Goal: Task Accomplishment & Management: Complete application form

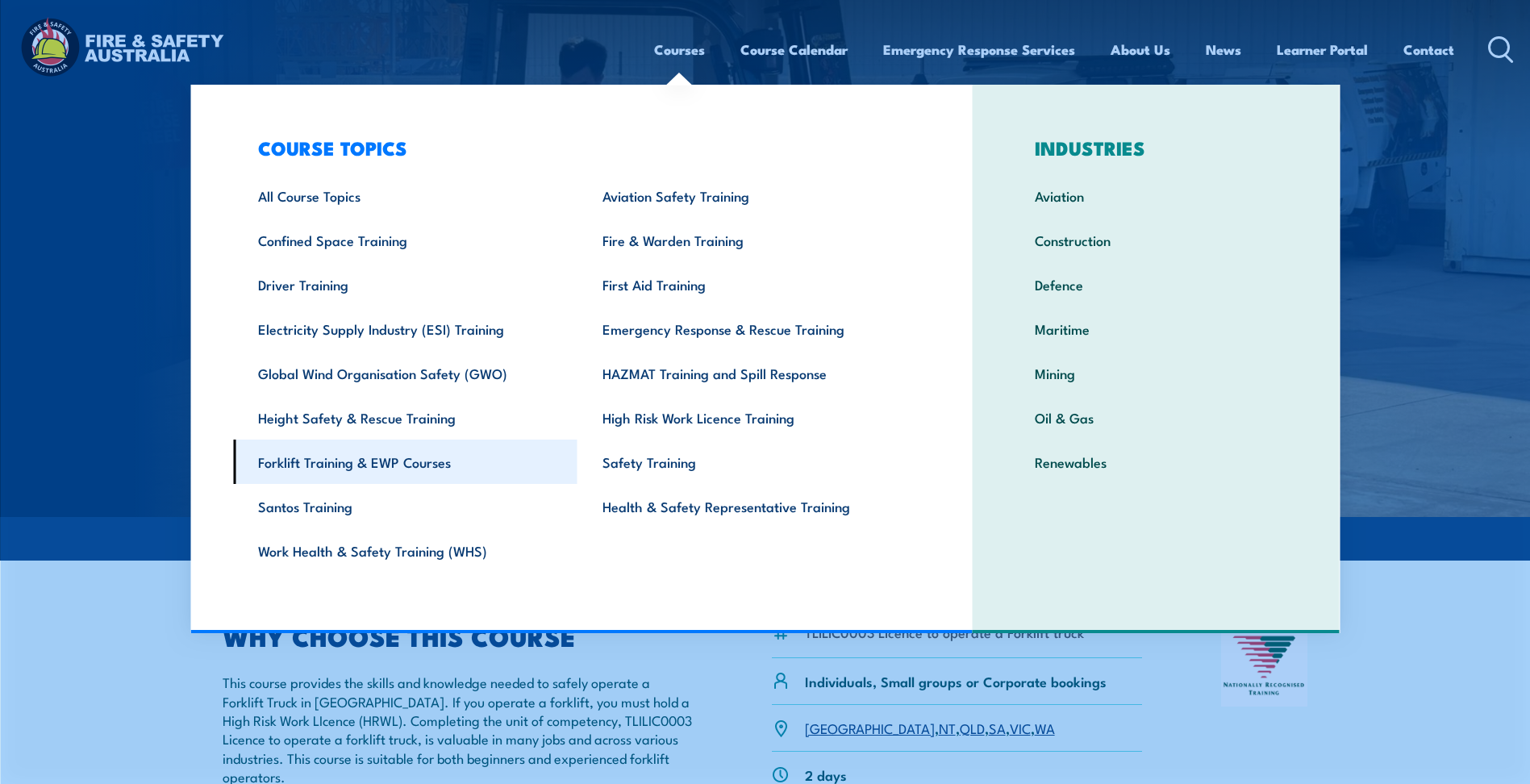
click at [319, 461] on link "Forklift Training & EWP Courses" at bounding box center [405, 462] width 344 height 44
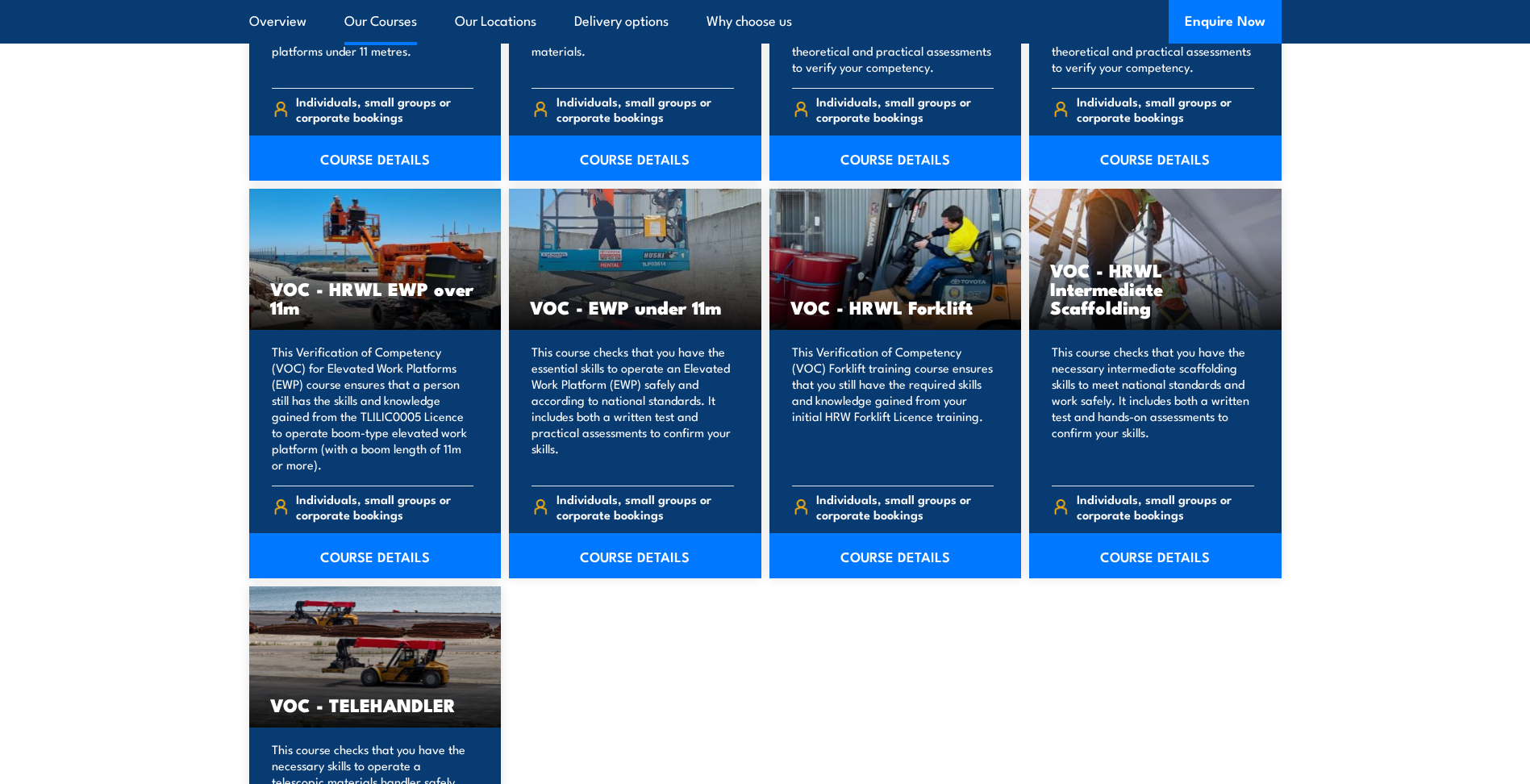
scroll to position [2017, 0]
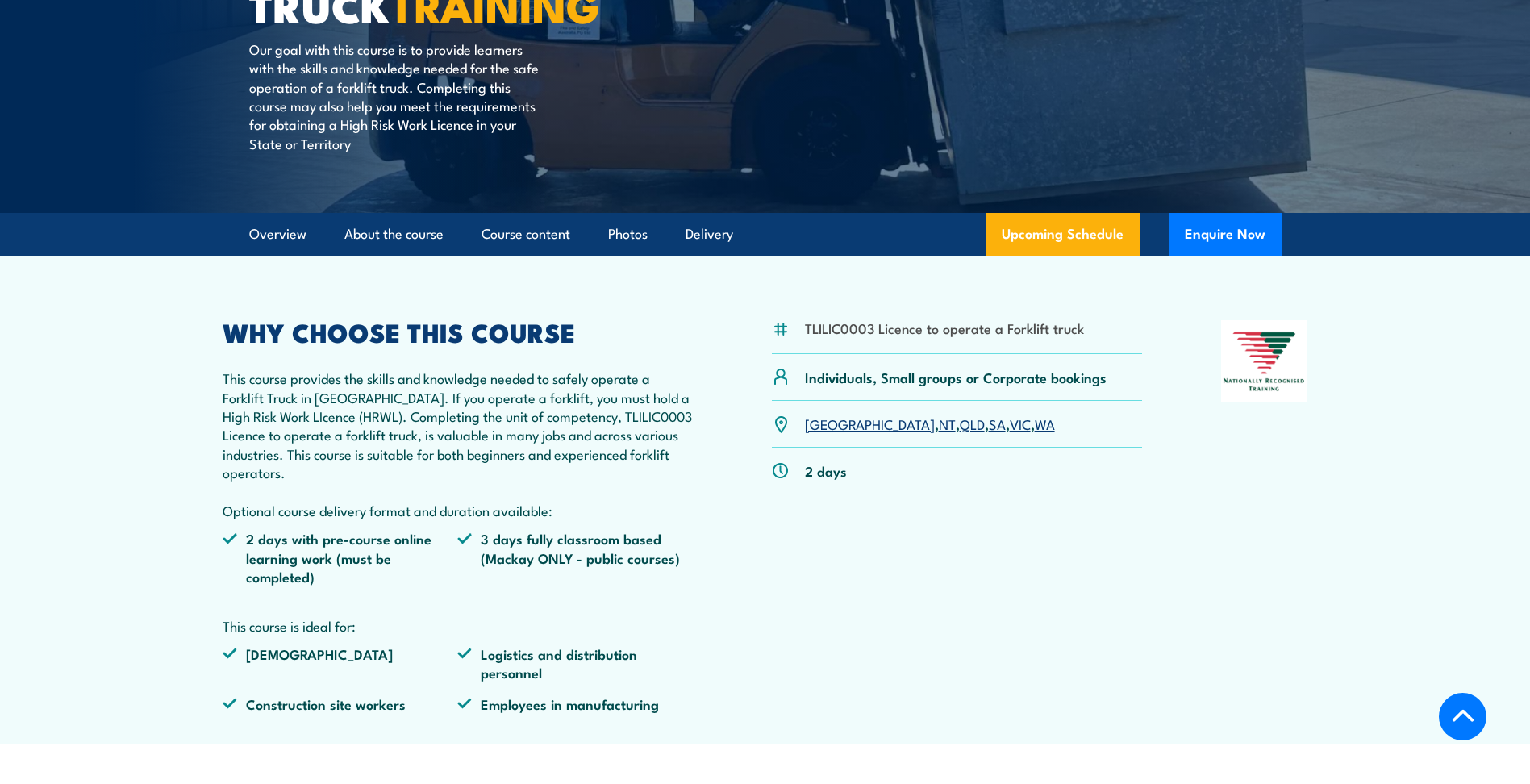
scroll to position [322, 0]
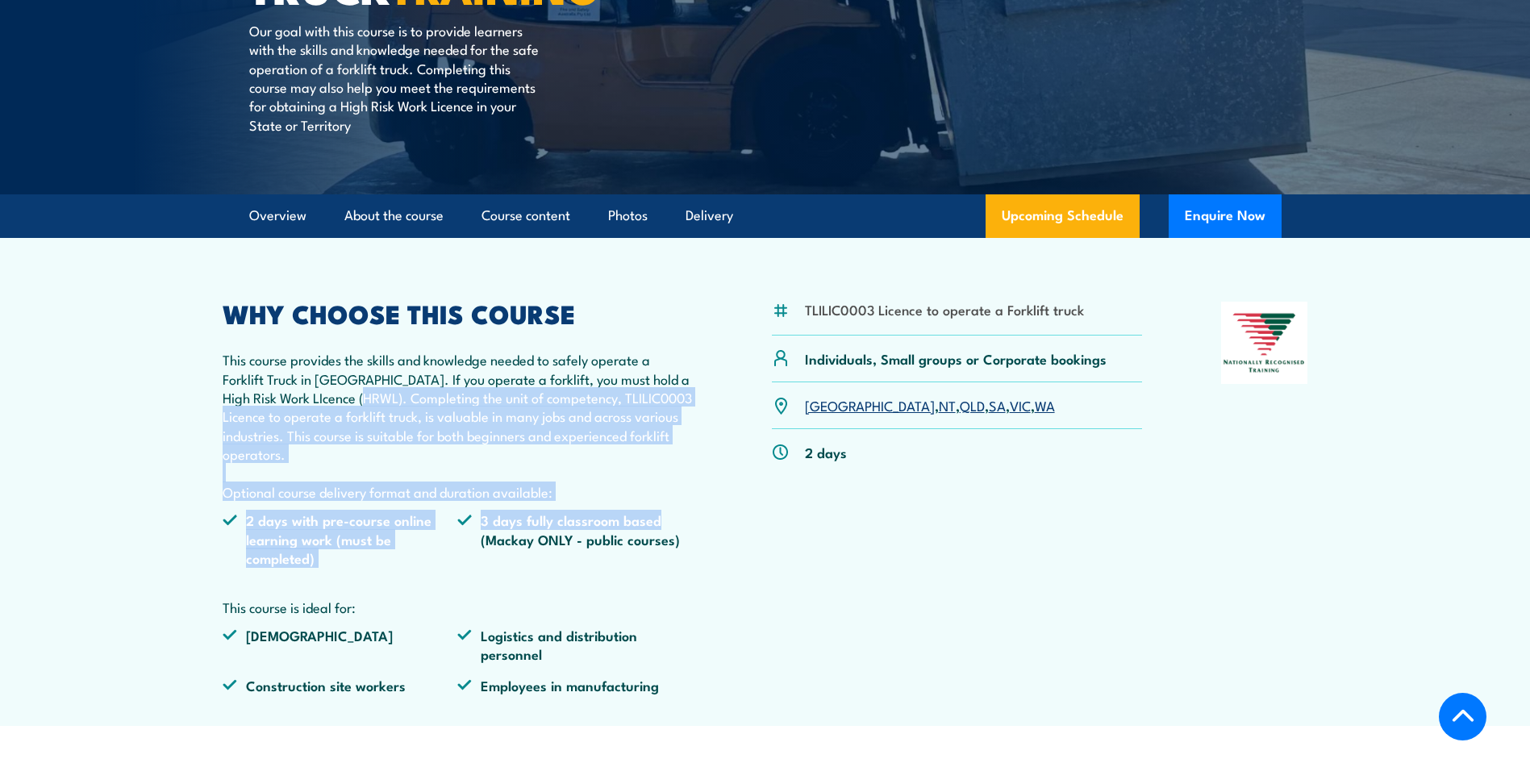
drag, startPoint x: 361, startPoint y: 401, endPoint x: 707, endPoint y: 506, distance: 361.6
click at [707, 506] on div "TLILIC0003 Licence to operate a Forklift truck Individuals, Small groups or Cor…" at bounding box center [765, 504] width 1086 height 405
drag, startPoint x: 707, startPoint y: 506, endPoint x: 704, endPoint y: 520, distance: 14.3
click at [704, 520] on div "TLILIC0003 Licence to operate a Forklift truck Individuals, Small groups or Cor…" at bounding box center [765, 504] width 1086 height 405
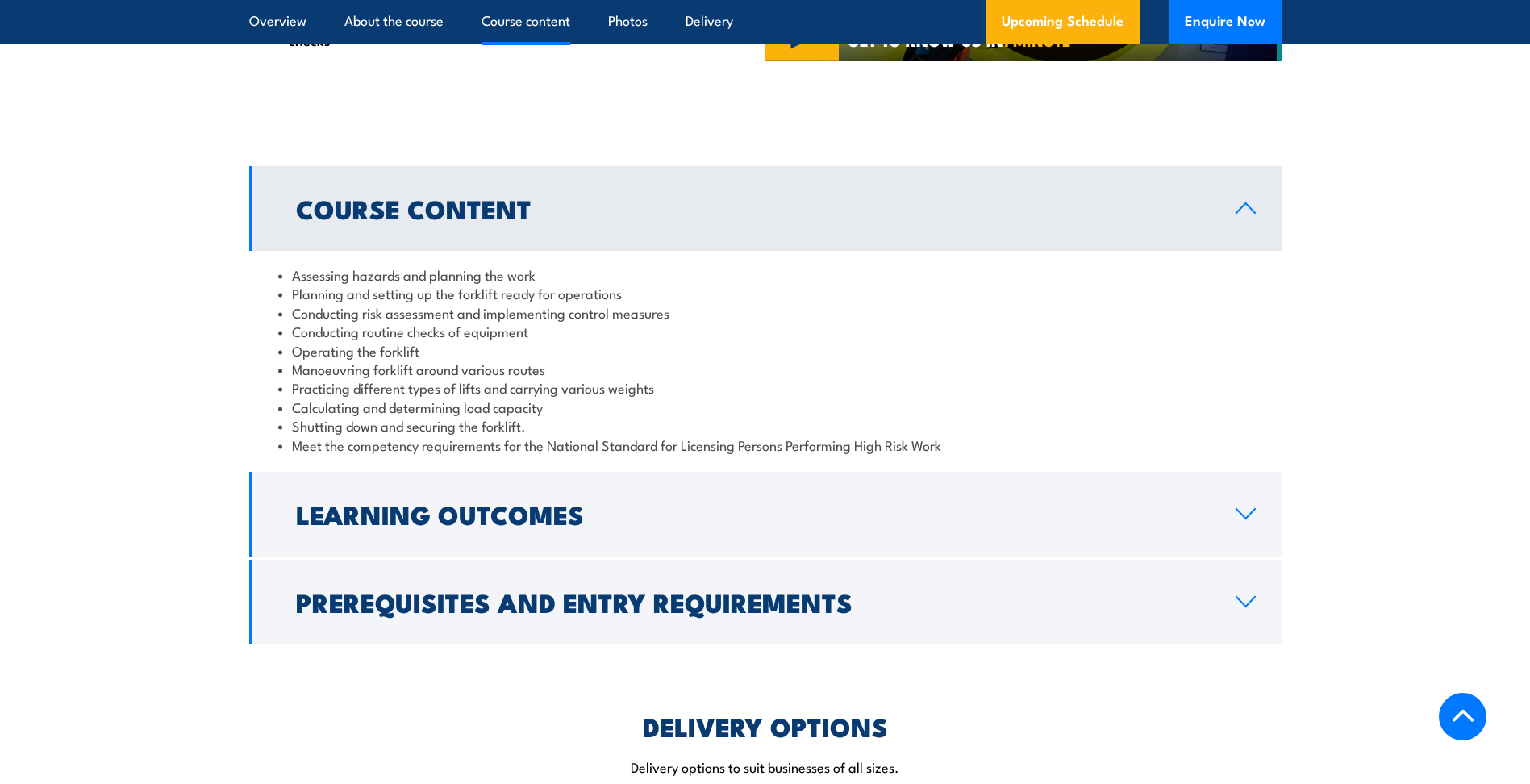
scroll to position [1371, 0]
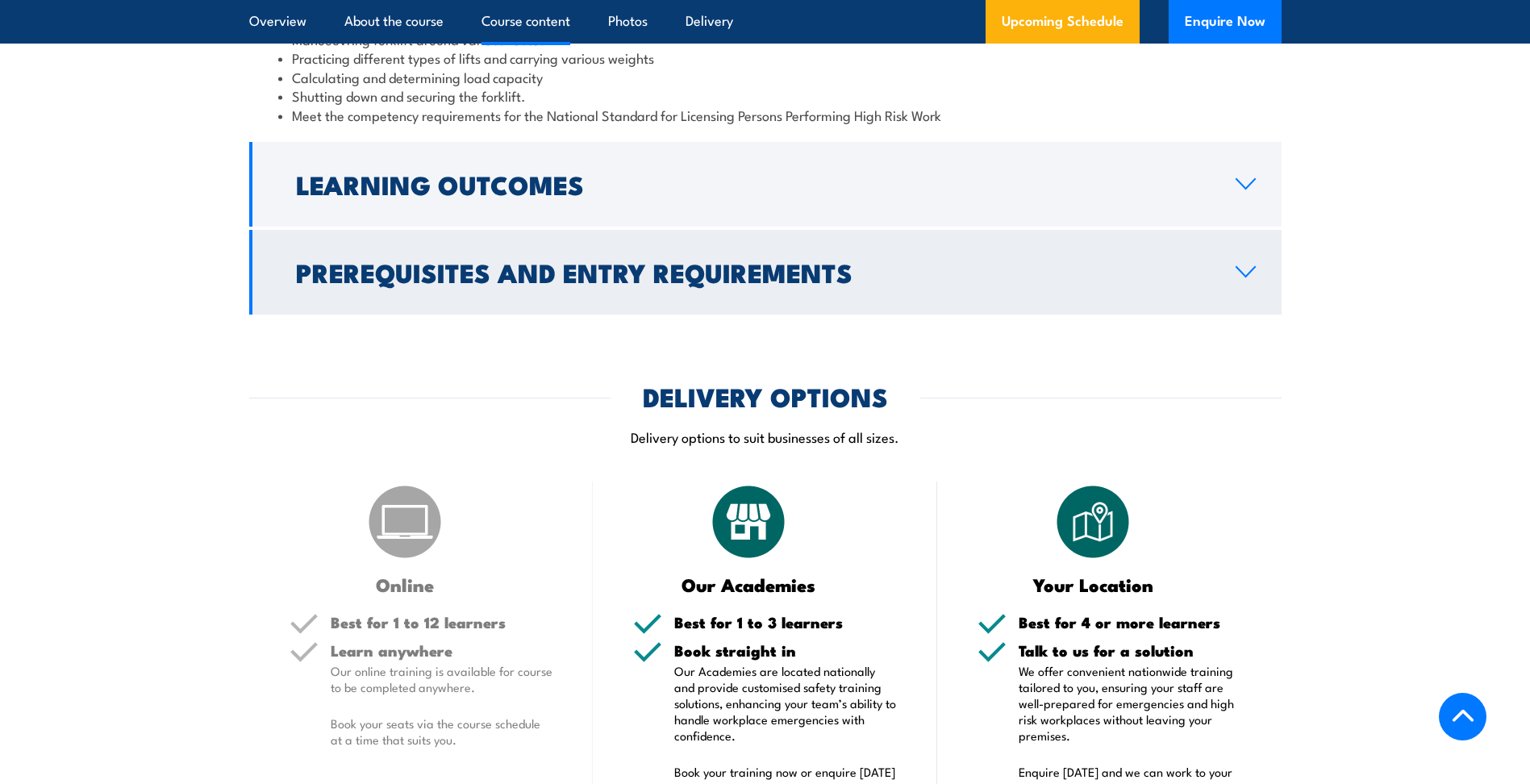
click at [921, 275] on h2 "Prerequisites and Entry Requirements" at bounding box center [753, 271] width 914 height 22
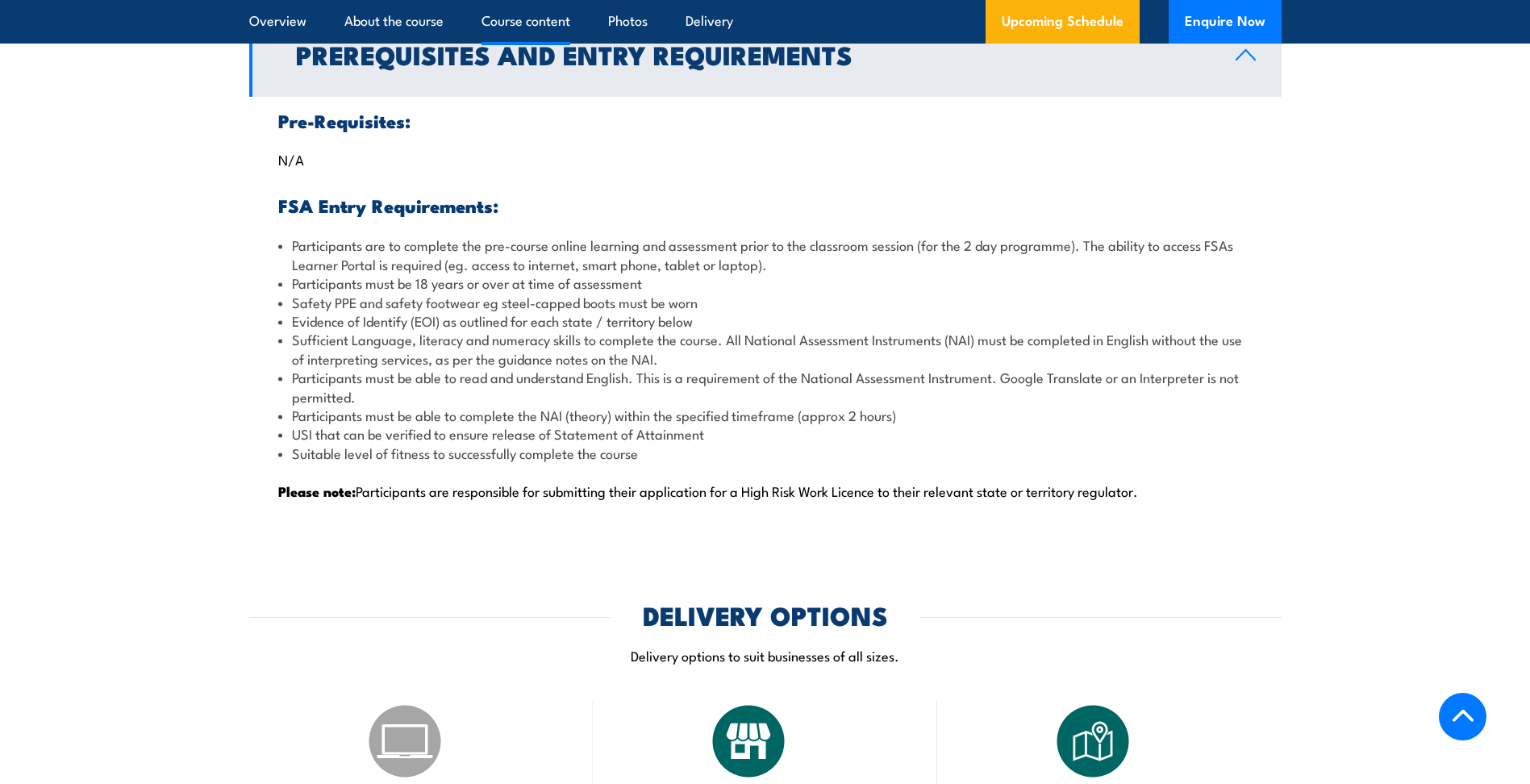
scroll to position [1639, 0]
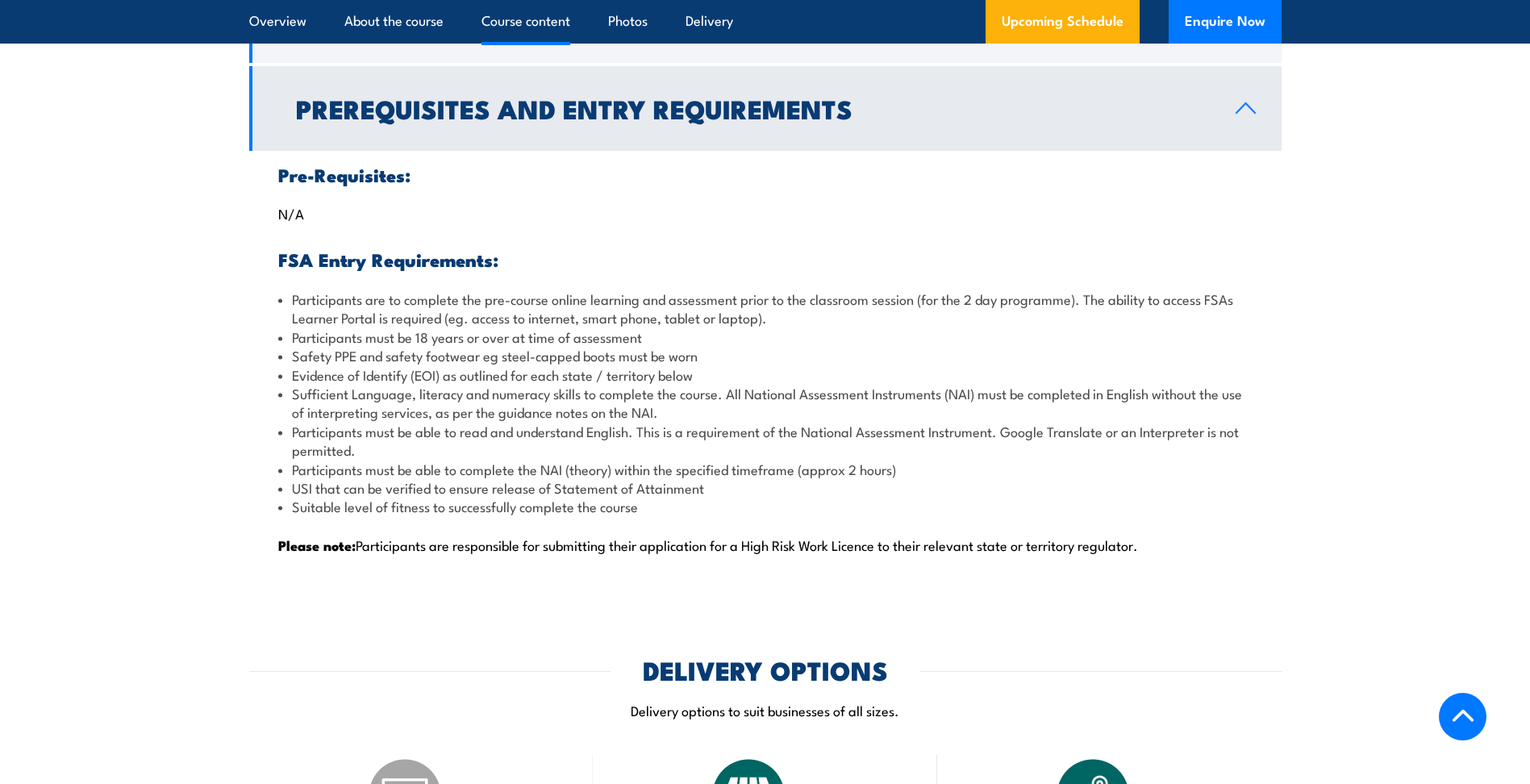
click at [898, 109] on h2 "Prerequisites and Entry Requirements" at bounding box center [753, 108] width 914 height 22
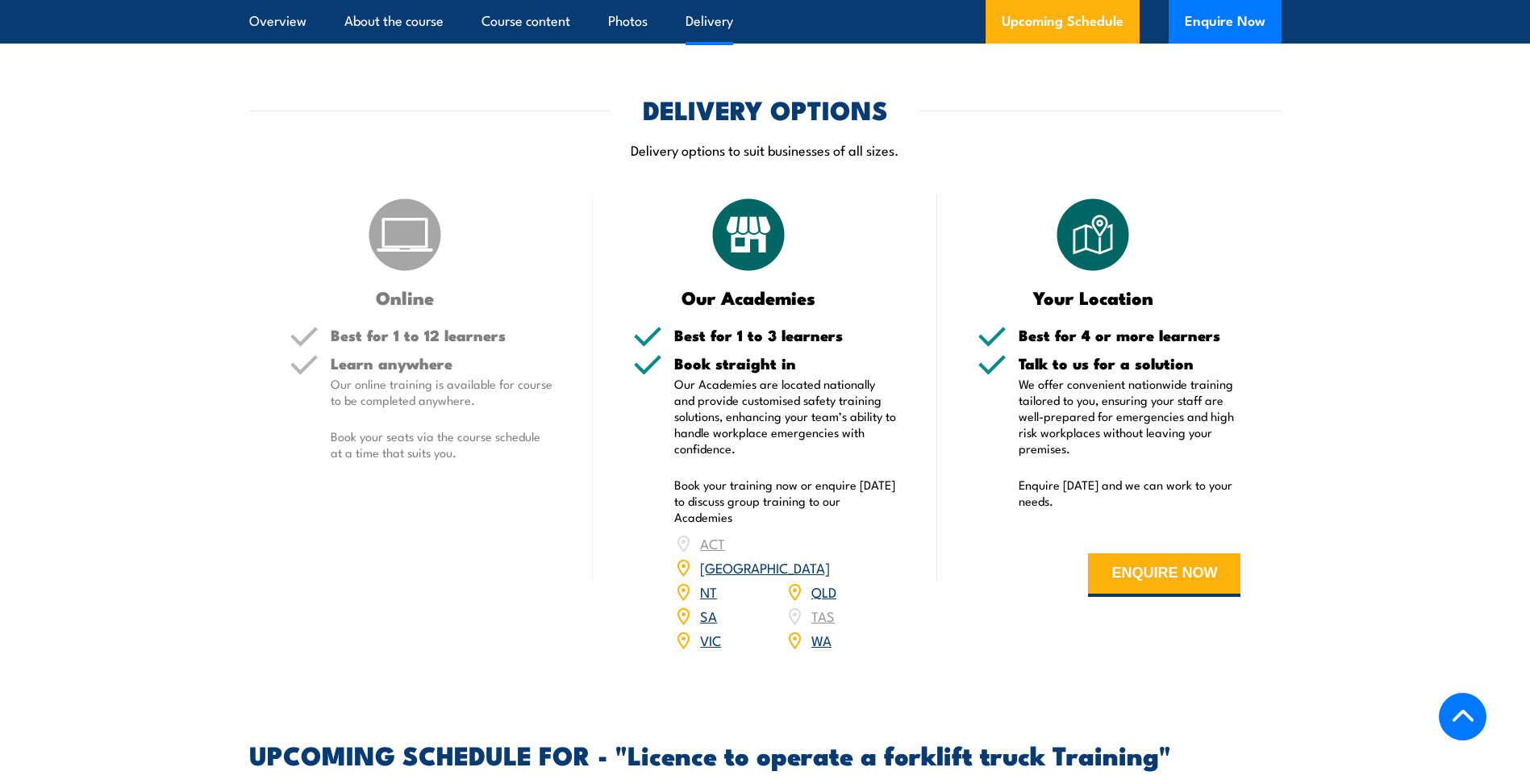
scroll to position [1801, 0]
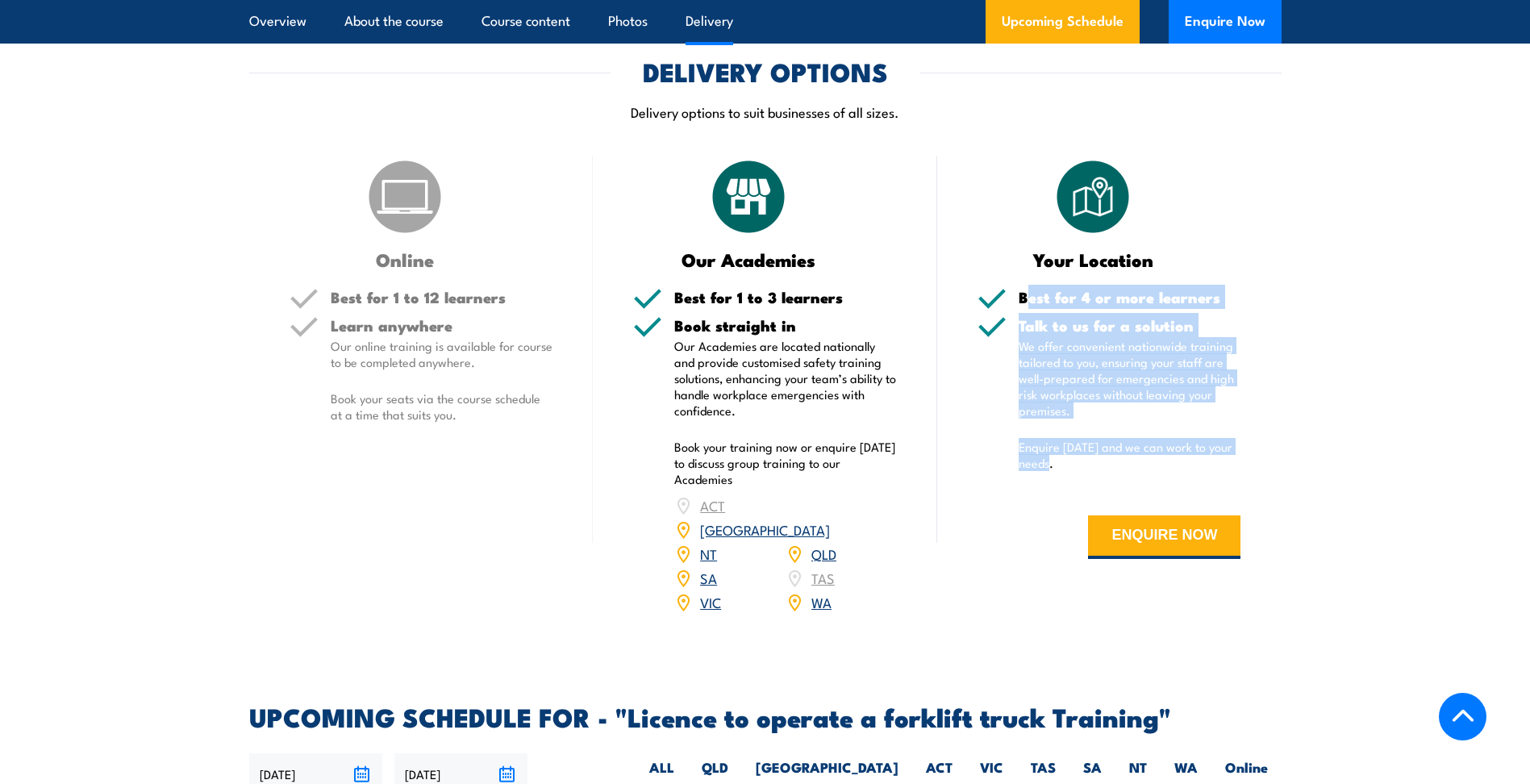
drag, startPoint x: 1109, startPoint y: 313, endPoint x: 1263, endPoint y: 465, distance: 216.4
click at [1263, 465] on div "Your Location Best for 4 or more learners Talk to us for a solution We offer co…" at bounding box center [1109, 395] width 344 height 478
click at [1270, 466] on div "Your Location Best for 4 or more learners Talk to us for a solution We offer co…" at bounding box center [1109, 395] width 344 height 478
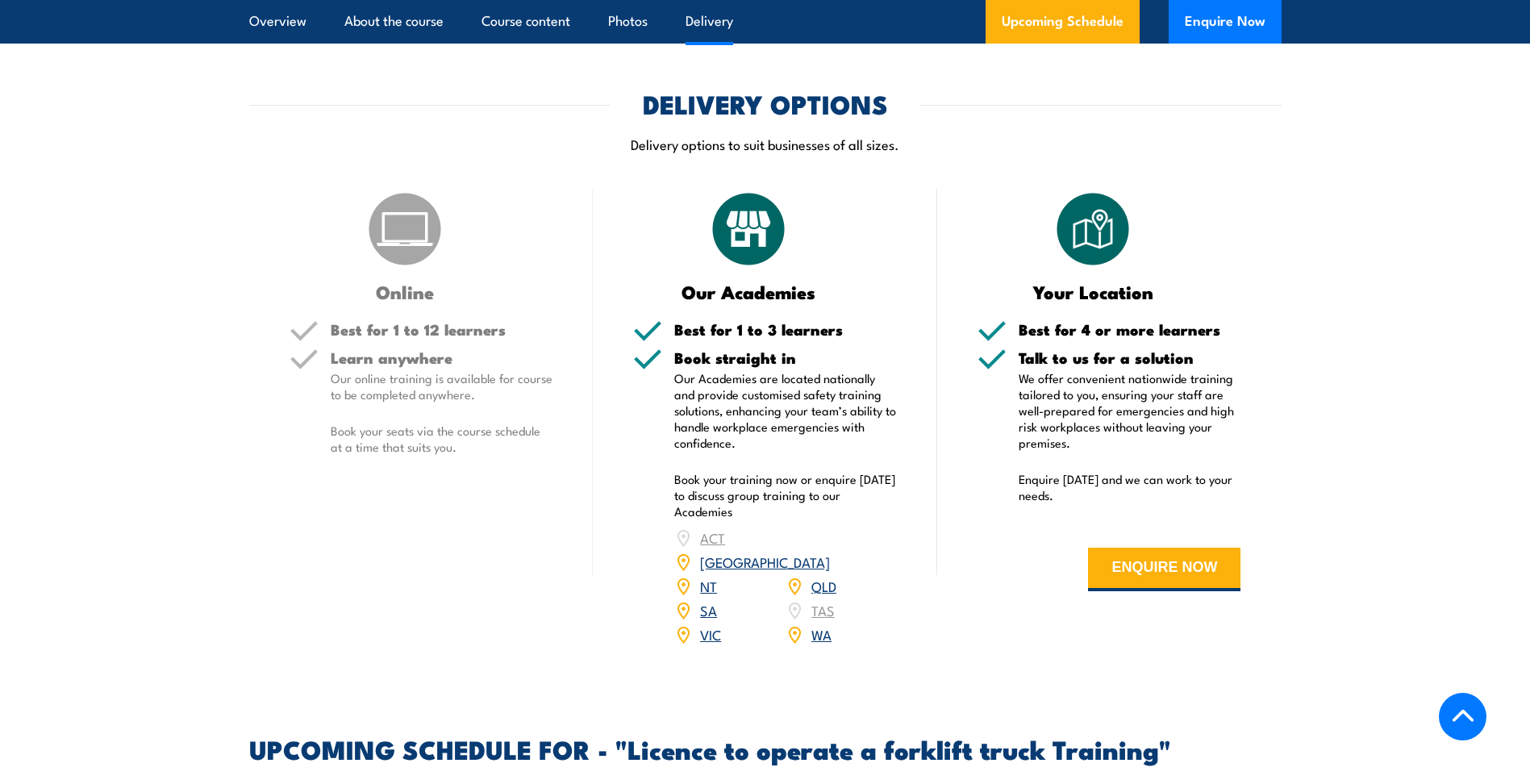
scroll to position [1639, 0]
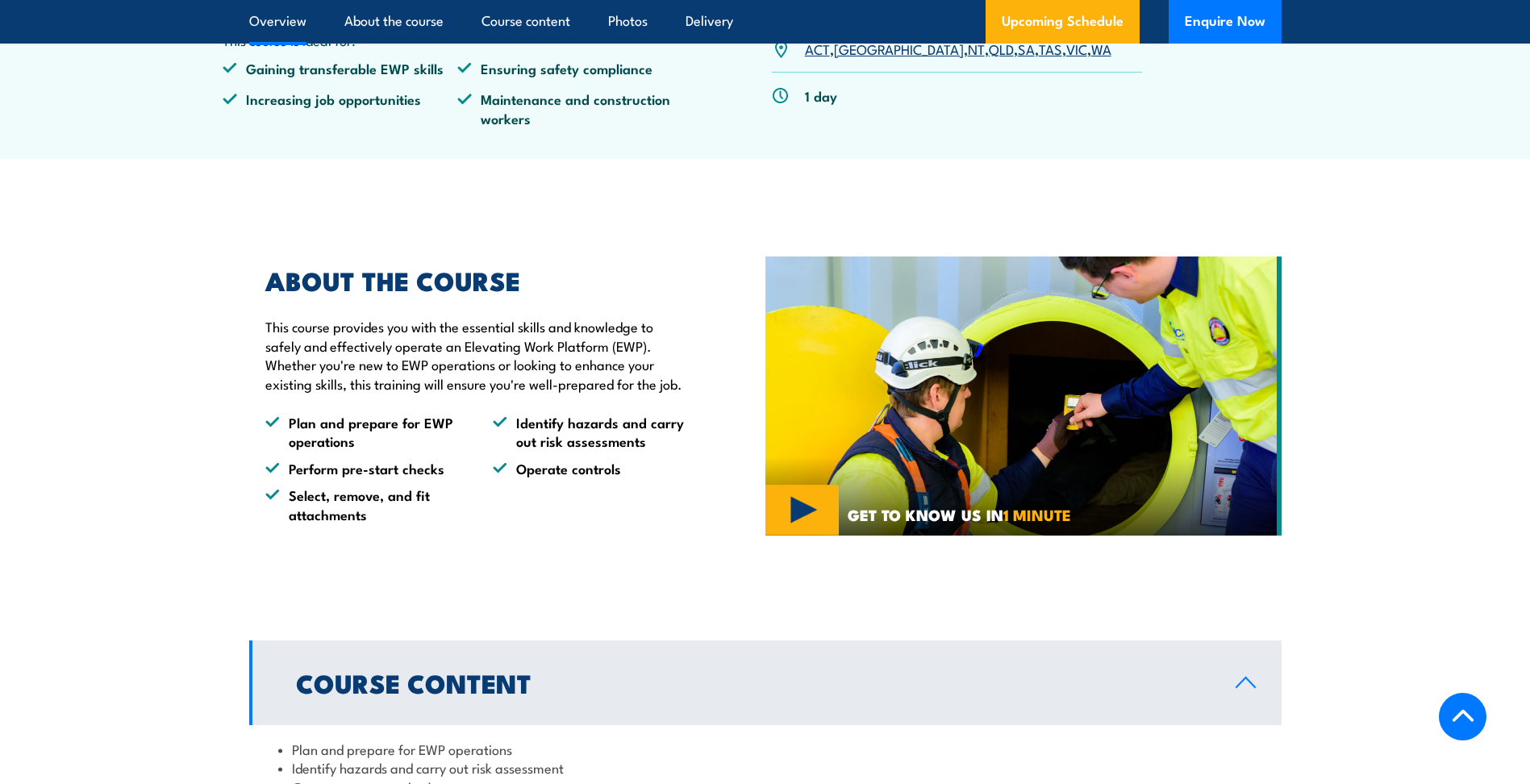
scroll to position [1048, 0]
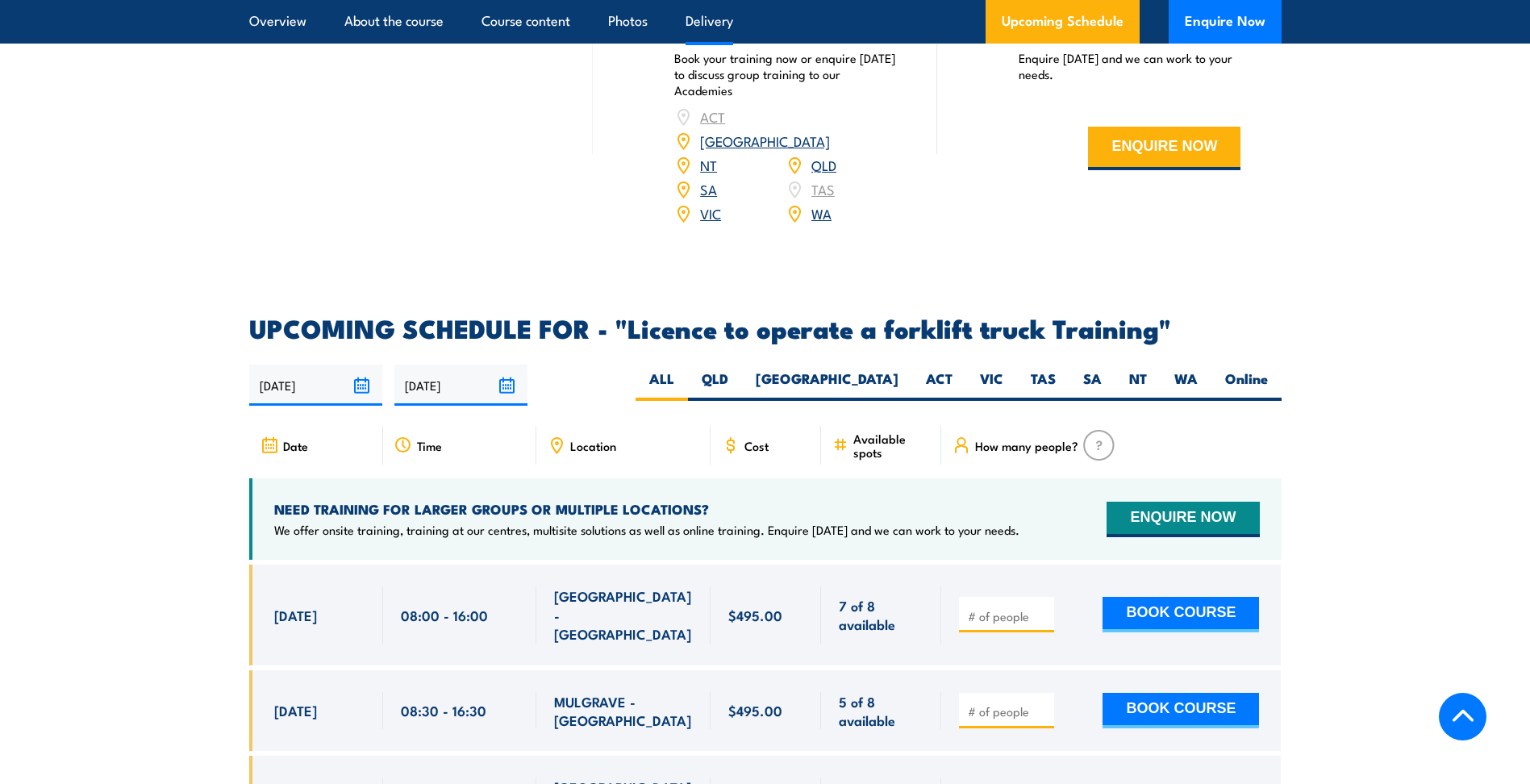
scroll to position [2508, 0]
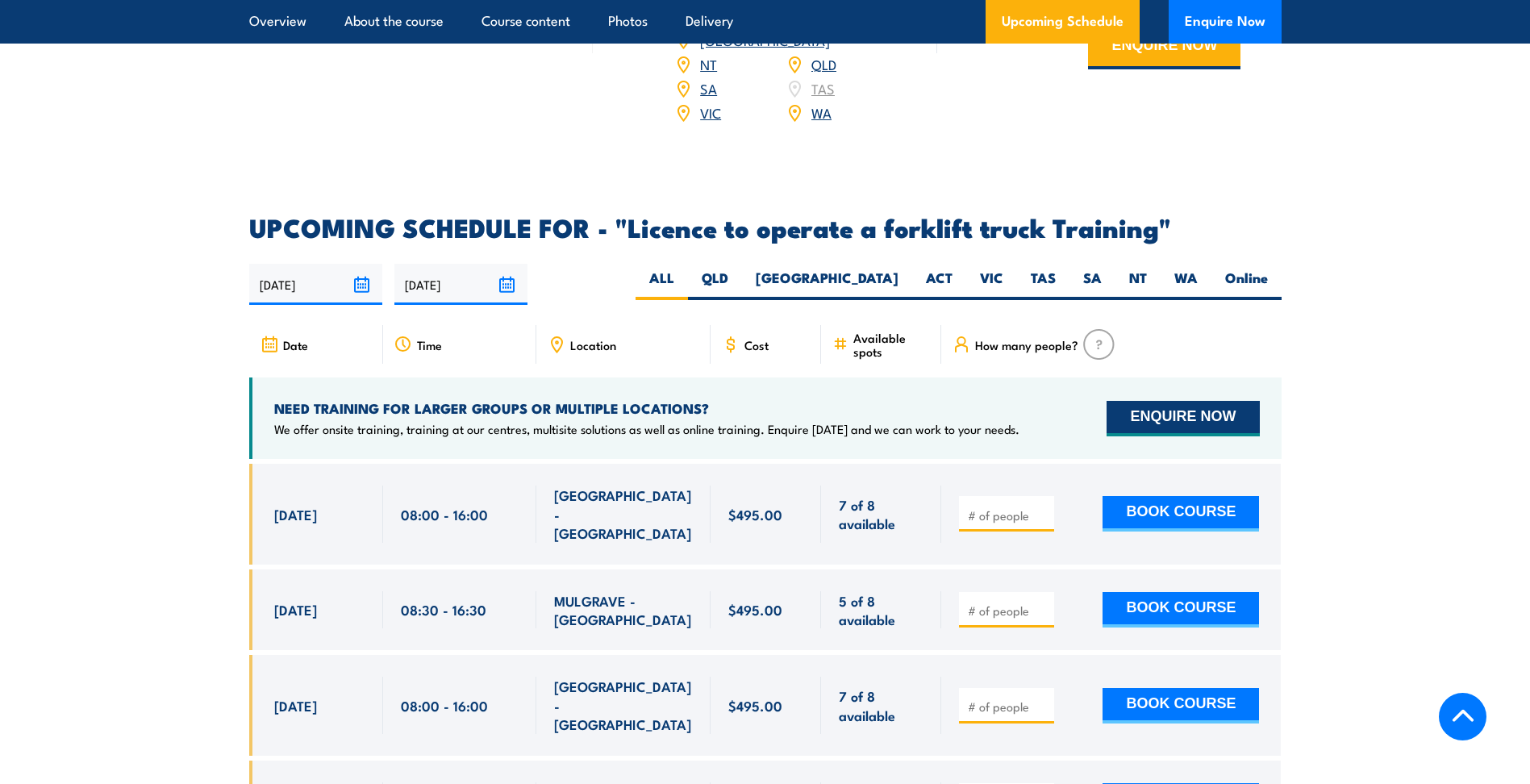
click at [1180, 400] on button "ENQUIRE NOW" at bounding box center [1182, 418] width 152 height 36
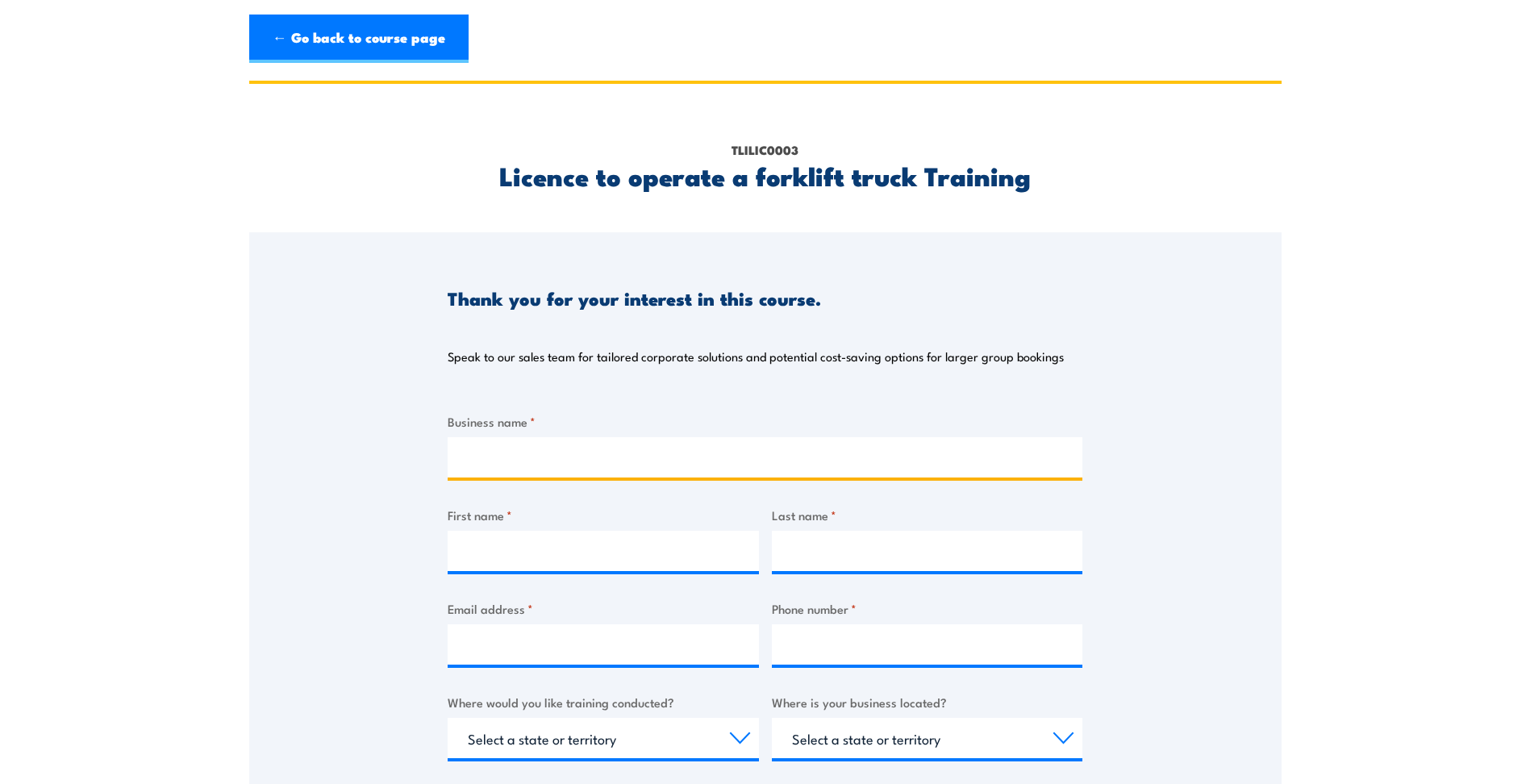
click at [551, 467] on input "Business name *" at bounding box center [765, 457] width 635 height 40
type input "Luv-A-Duck"
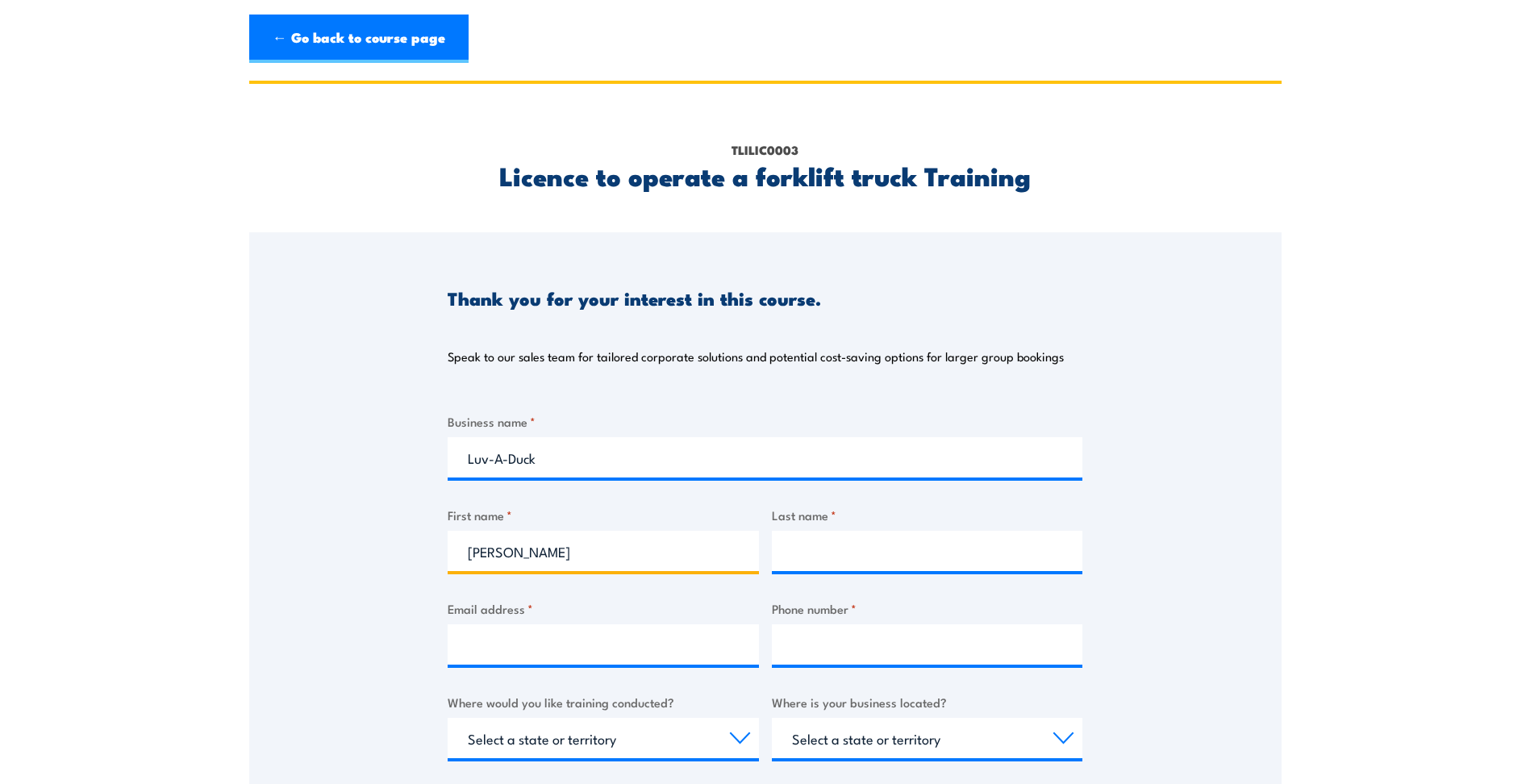
type input "[PERSON_NAME]"
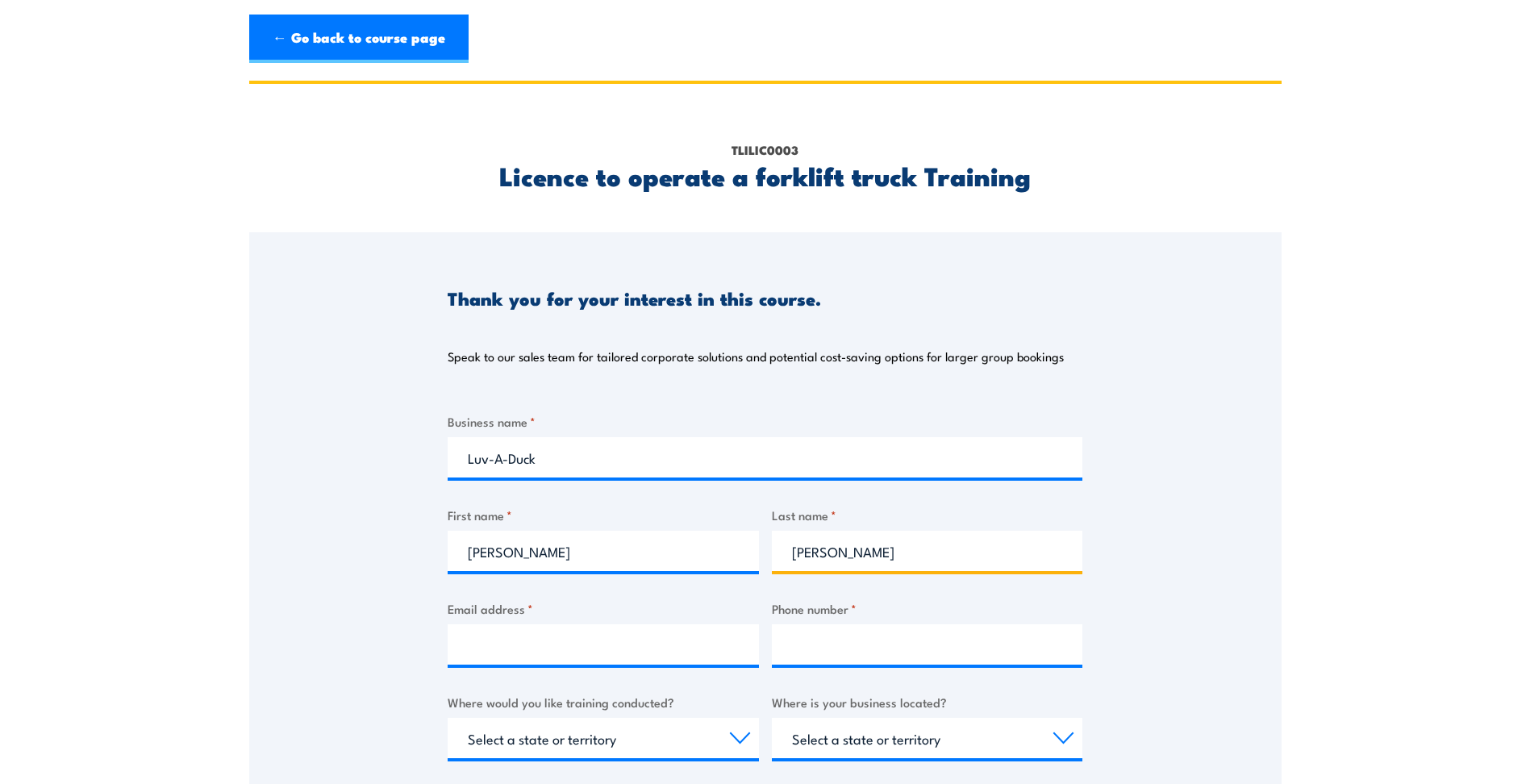
type input "[PERSON_NAME]"
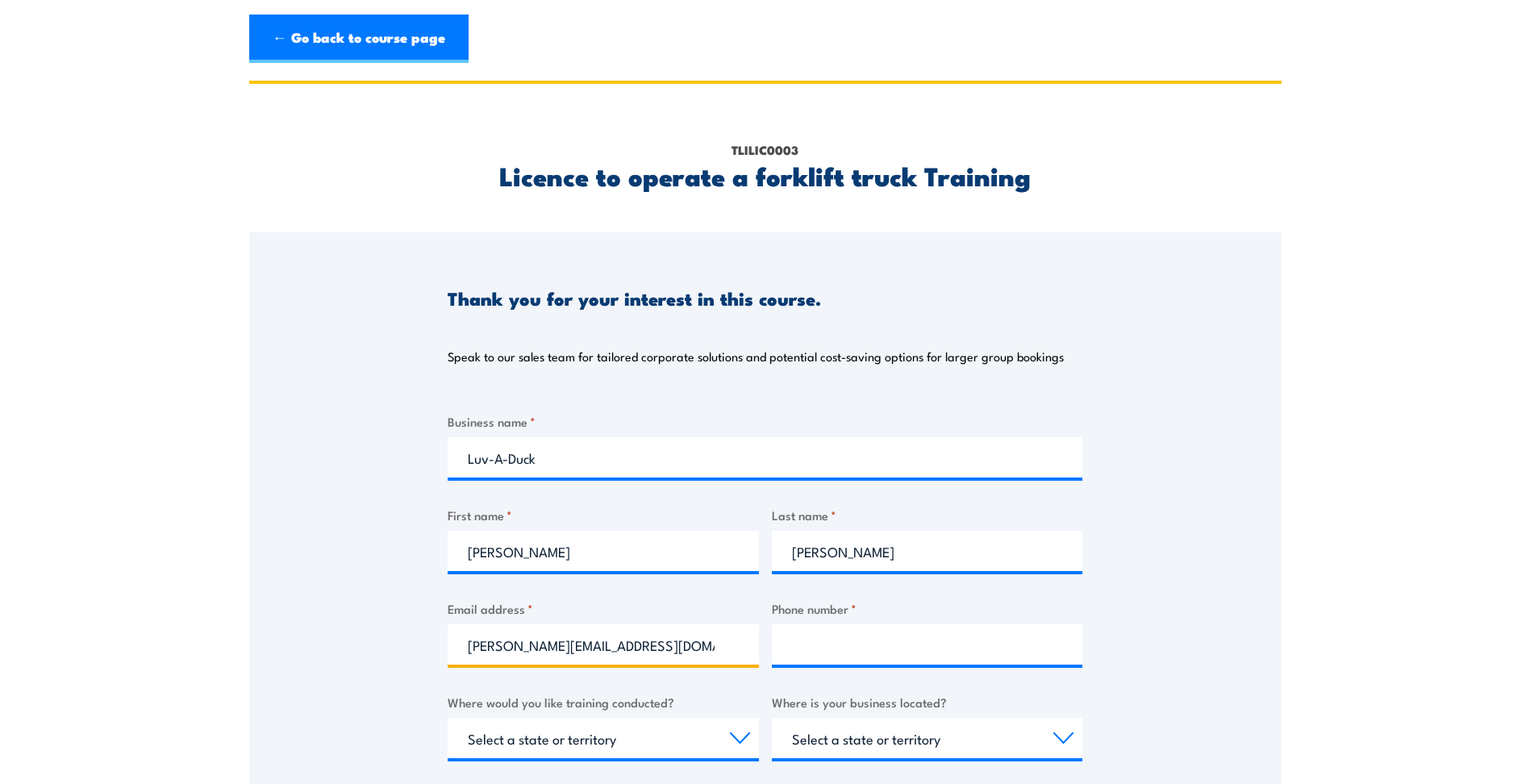
type input "damiena@luvaduck.com.au"
type input "0400166675"
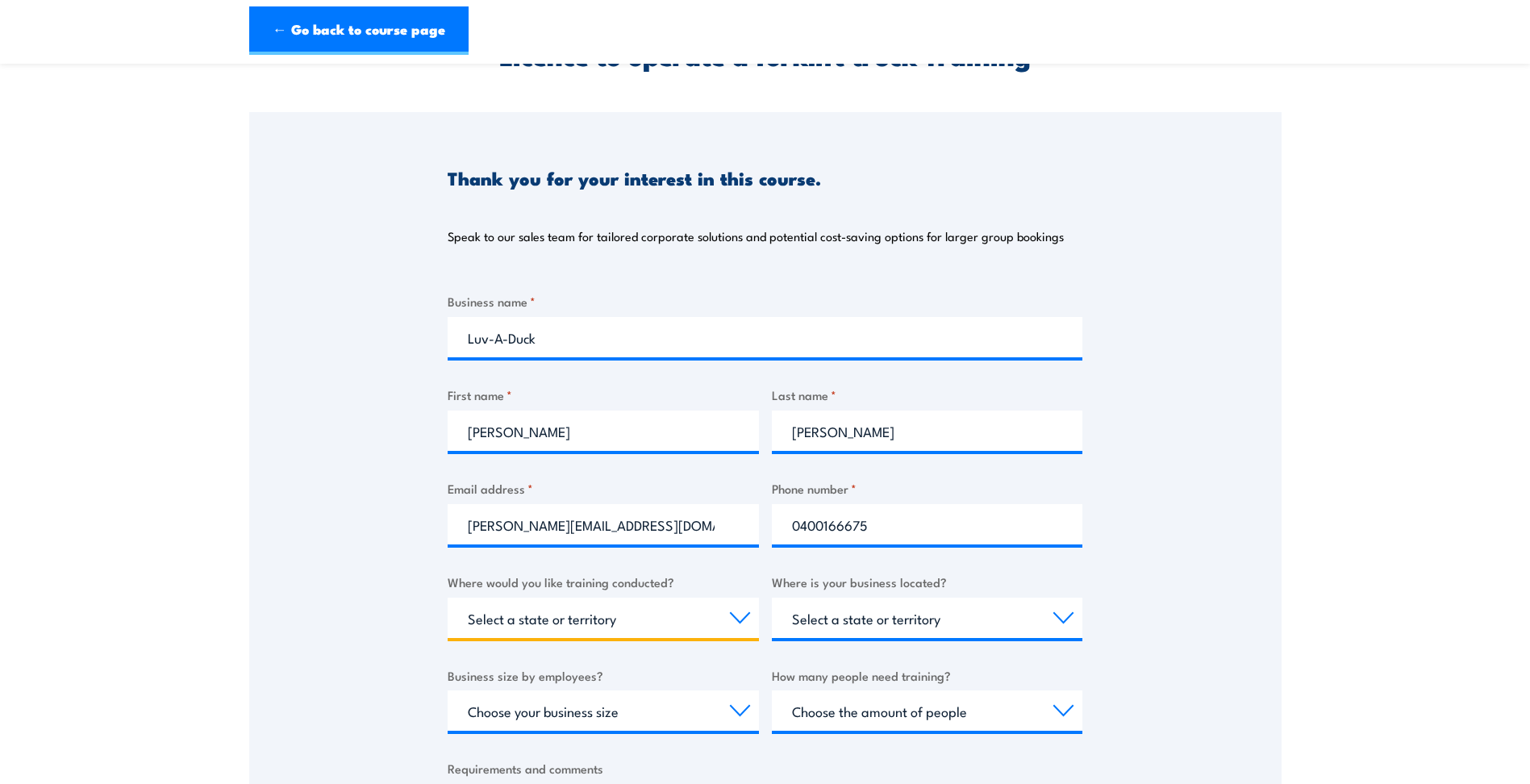
scroll to position [322, 0]
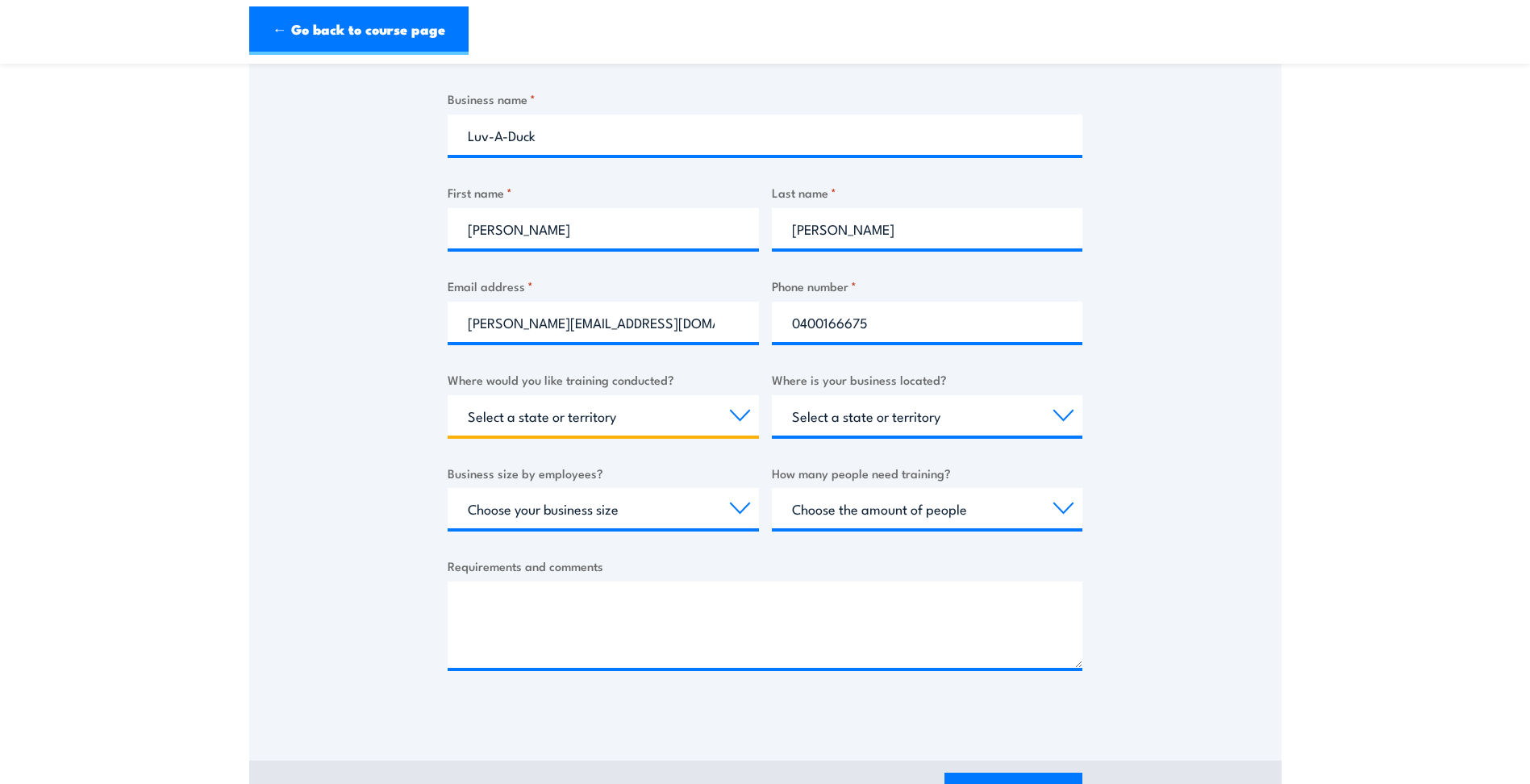
click at [611, 429] on select "Select a state or territory Nationally - multiple locations QLD NSW VIC SA ACT …" at bounding box center [603, 415] width 312 height 40
select select "VIC"
click at [448, 395] on select "Select a state or territory Nationally - multiple locations QLD NSW VIC SA ACT …" at bounding box center [603, 415] width 312 height 40
click at [908, 413] on select "Select a state or territory QLD NSW VIC SA ACT WA TAS NT" at bounding box center [927, 415] width 312 height 40
select select "VIC"
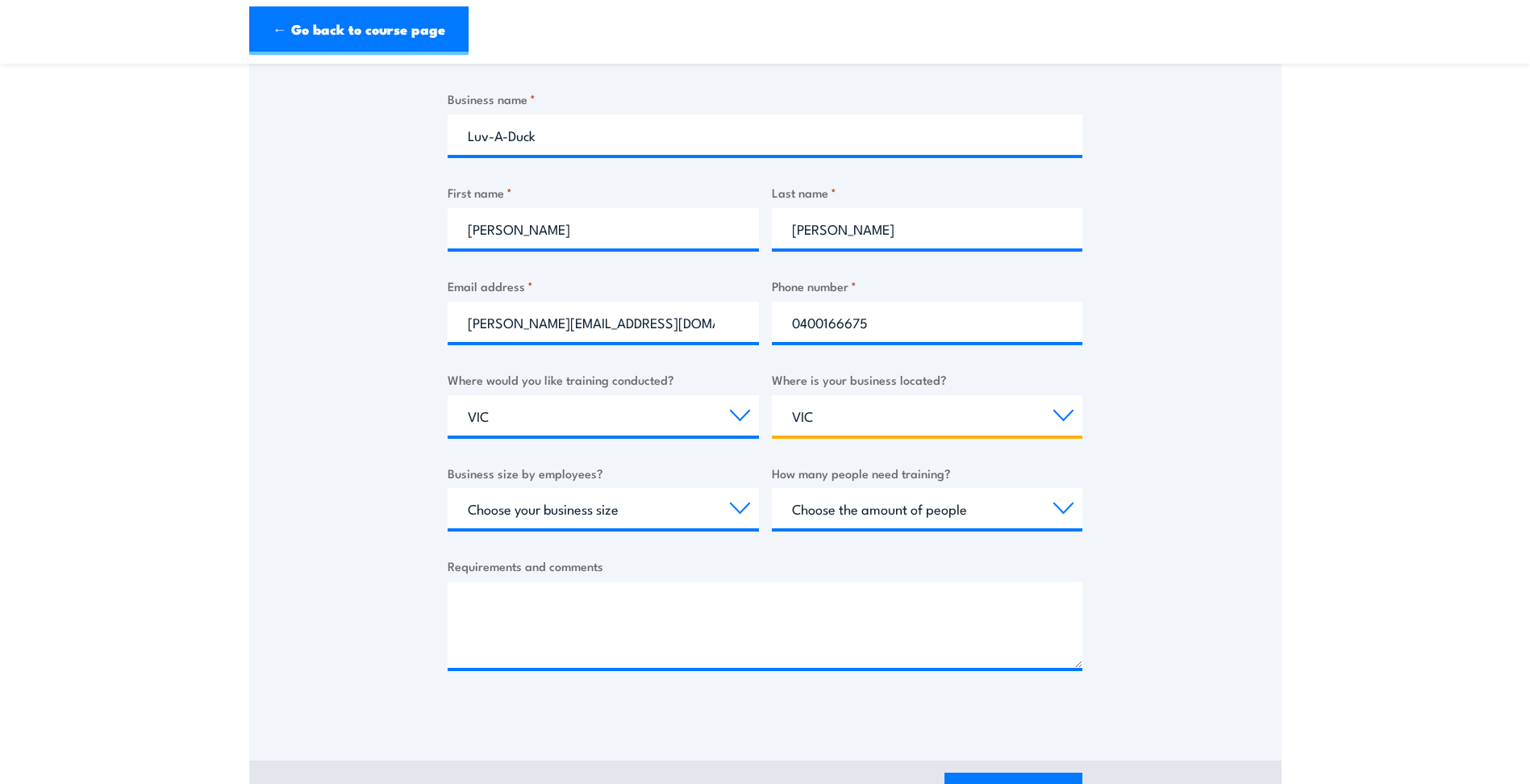
click at [772, 395] on select "Select a state or territory QLD NSW VIC SA ACT WA TAS NT" at bounding box center [927, 415] width 312 height 40
click at [682, 505] on select "Choose your business size 1 to 19 20 to 199 200+" at bounding box center [603, 507] width 312 height 40
select select "20 to 199"
click at [448, 488] on select "Choose your business size 1 to 19 20 to 199 200+" at bounding box center [603, 507] width 312 height 40
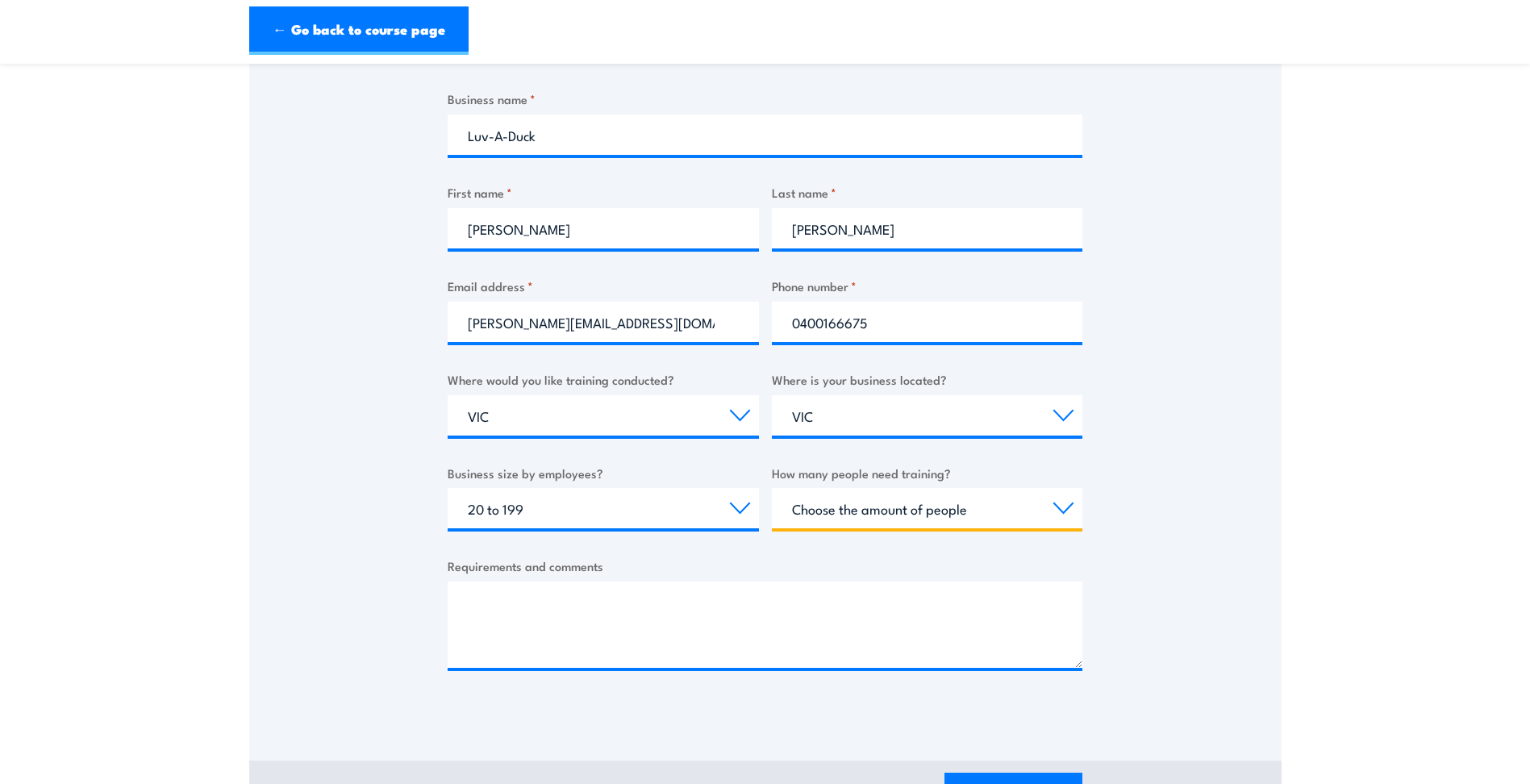
click at [876, 514] on select "Choose the amount of people 1 to 4 5 to 19 20+" at bounding box center [927, 507] width 312 height 40
select select "1 to 4"
click at [772, 488] on select "Choose the amount of people 1 to 4 5 to 19 20+" at bounding box center [927, 507] width 312 height 40
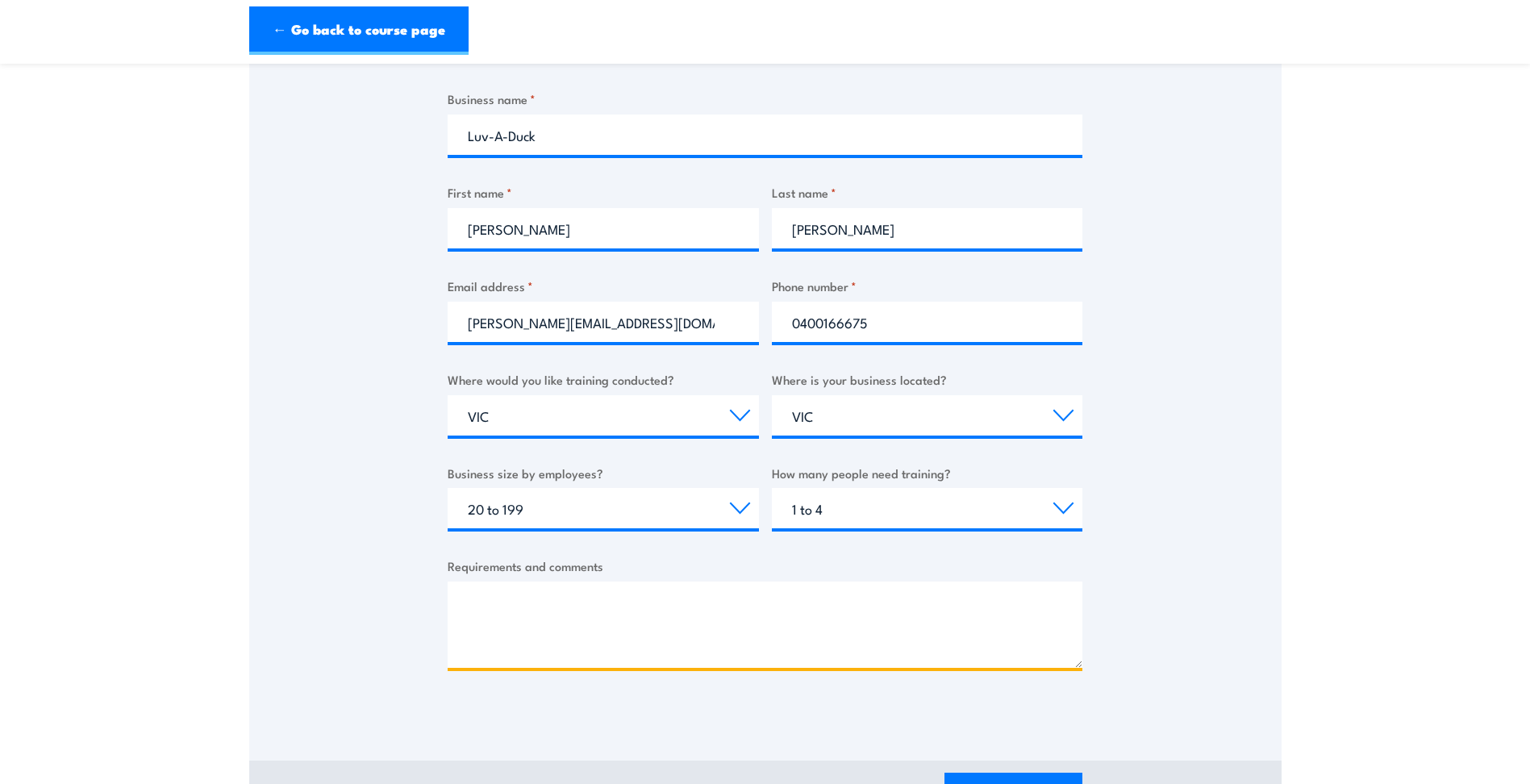
click at [697, 626] on textarea "Requirements and comments" at bounding box center [765, 624] width 635 height 86
type textarea "C"
click at [675, 602] on textarea "Currently looking for Forklift and EQP<11m" at bounding box center [765, 624] width 635 height 86
click at [677, 602] on textarea "Currently looking for Forklift and EQP<11m" at bounding box center [765, 624] width 635 height 86
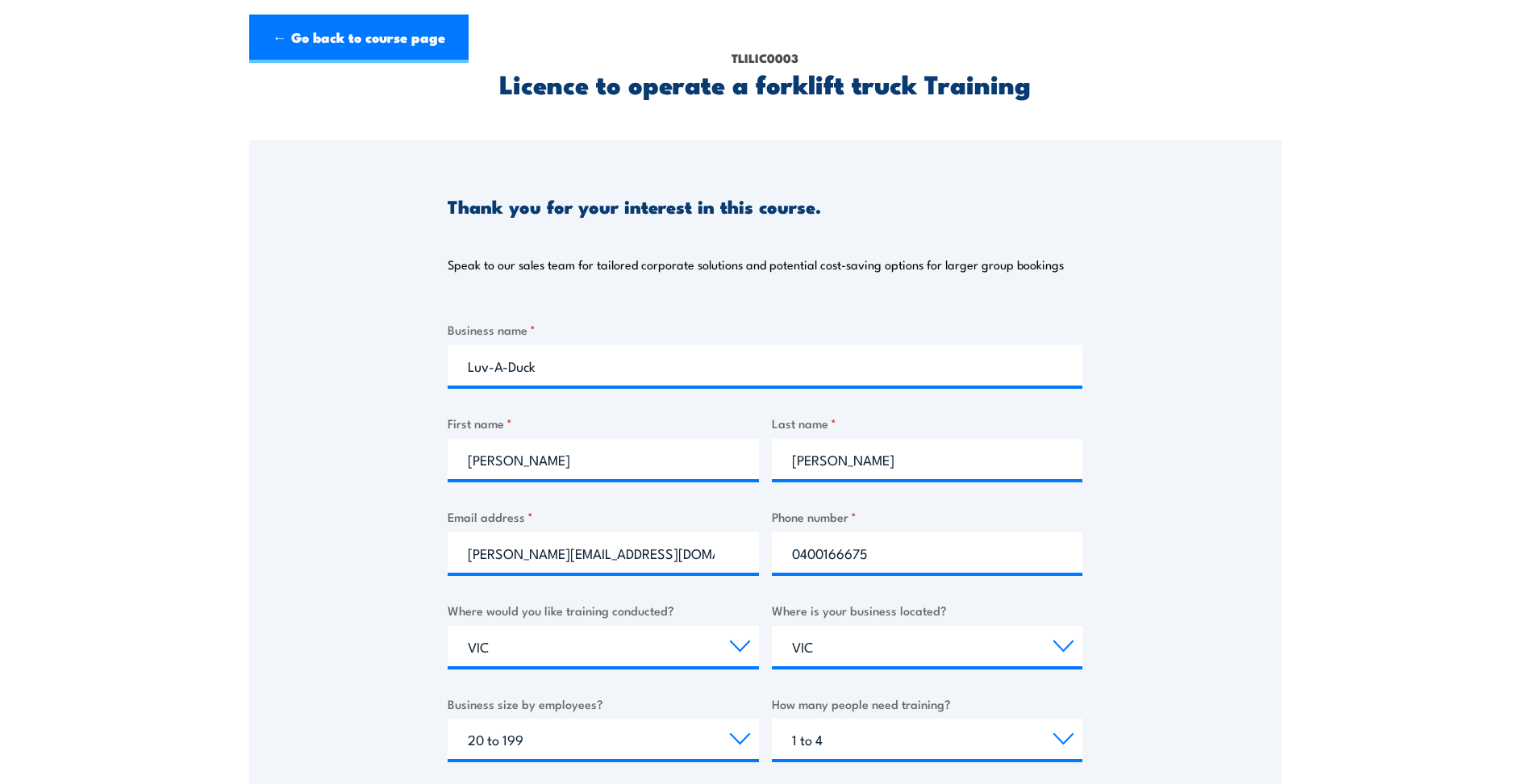
scroll to position [403, 0]
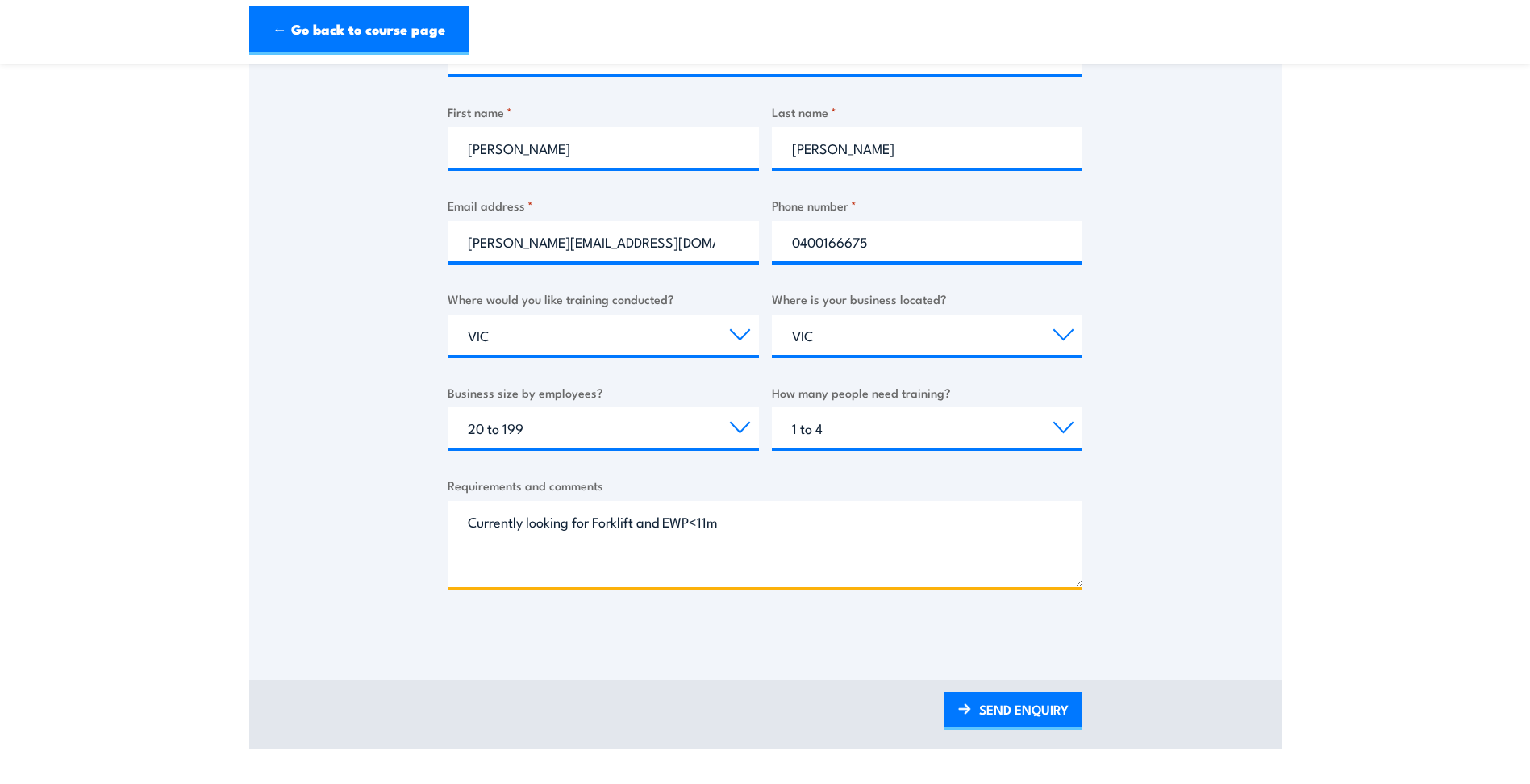
click at [774, 546] on textarea "Currently looking for Forklift and EWP<11m" at bounding box center [765, 544] width 635 height 86
click at [758, 527] on textarea "Currently looking for Forklift and EWP<11m" at bounding box center [765, 544] width 635 height 86
click at [741, 516] on textarea "Currently looking for Forklift and EWP<11m" at bounding box center [765, 544] width 635 height 86
click at [591, 525] on textarea "Currently looking for Forklift and EWP<11m Training" at bounding box center [765, 544] width 635 height 86
click at [860, 512] on textarea "Currently looking for quotes for Forklift and EWP<11m Training" at bounding box center [765, 544] width 635 height 86
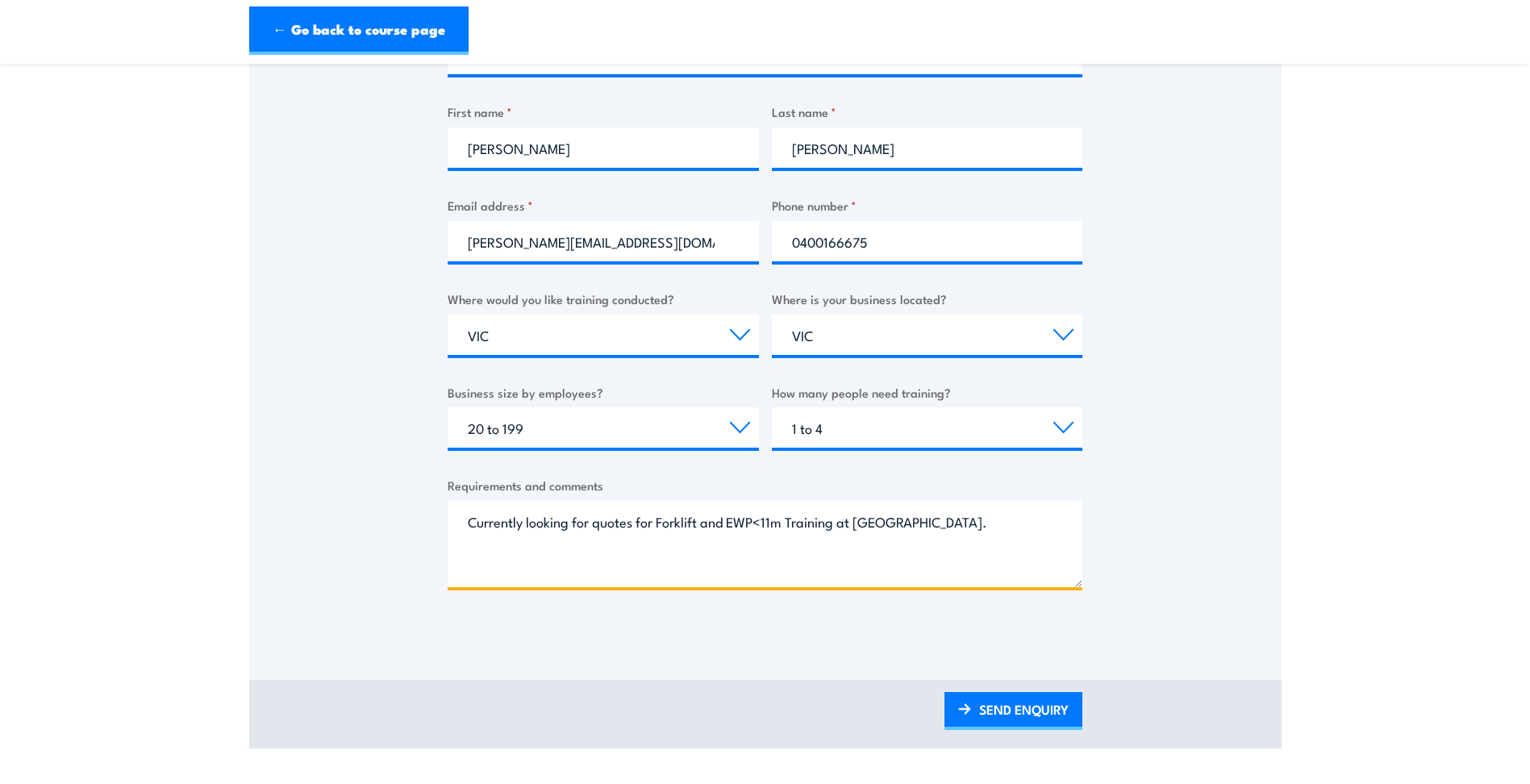
type textarea "Currently looking for quotes for Forklift and EWP<11m Training at Nhill Victori…"
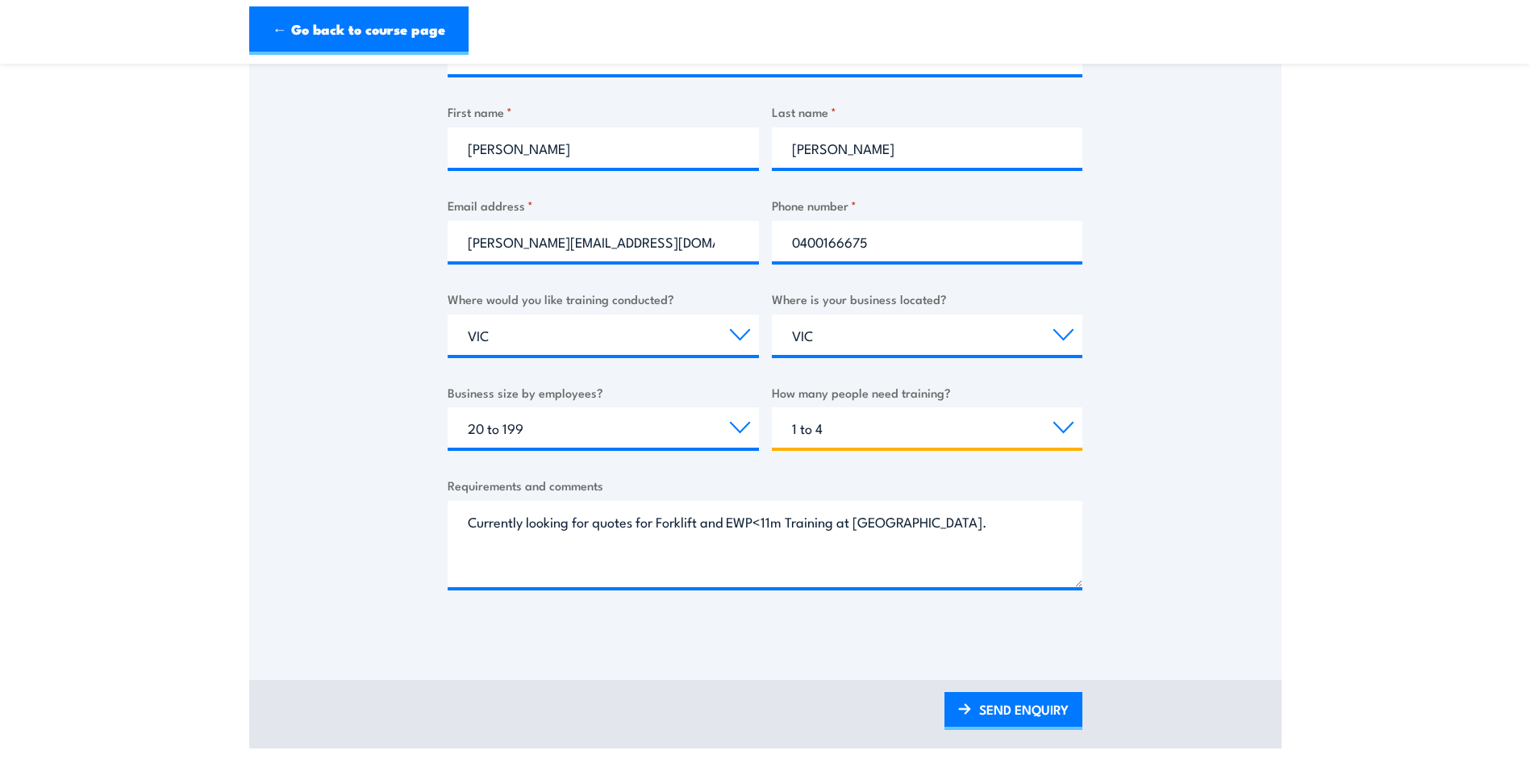
click at [863, 430] on select "Choose the amount of people 1 to 4 5 to 19 20+" at bounding box center [927, 427] width 312 height 40
select select "5 to 19"
click at [772, 408] on select "Choose the amount of people 1 to 4 5 to 19 20+" at bounding box center [927, 427] width 312 height 40
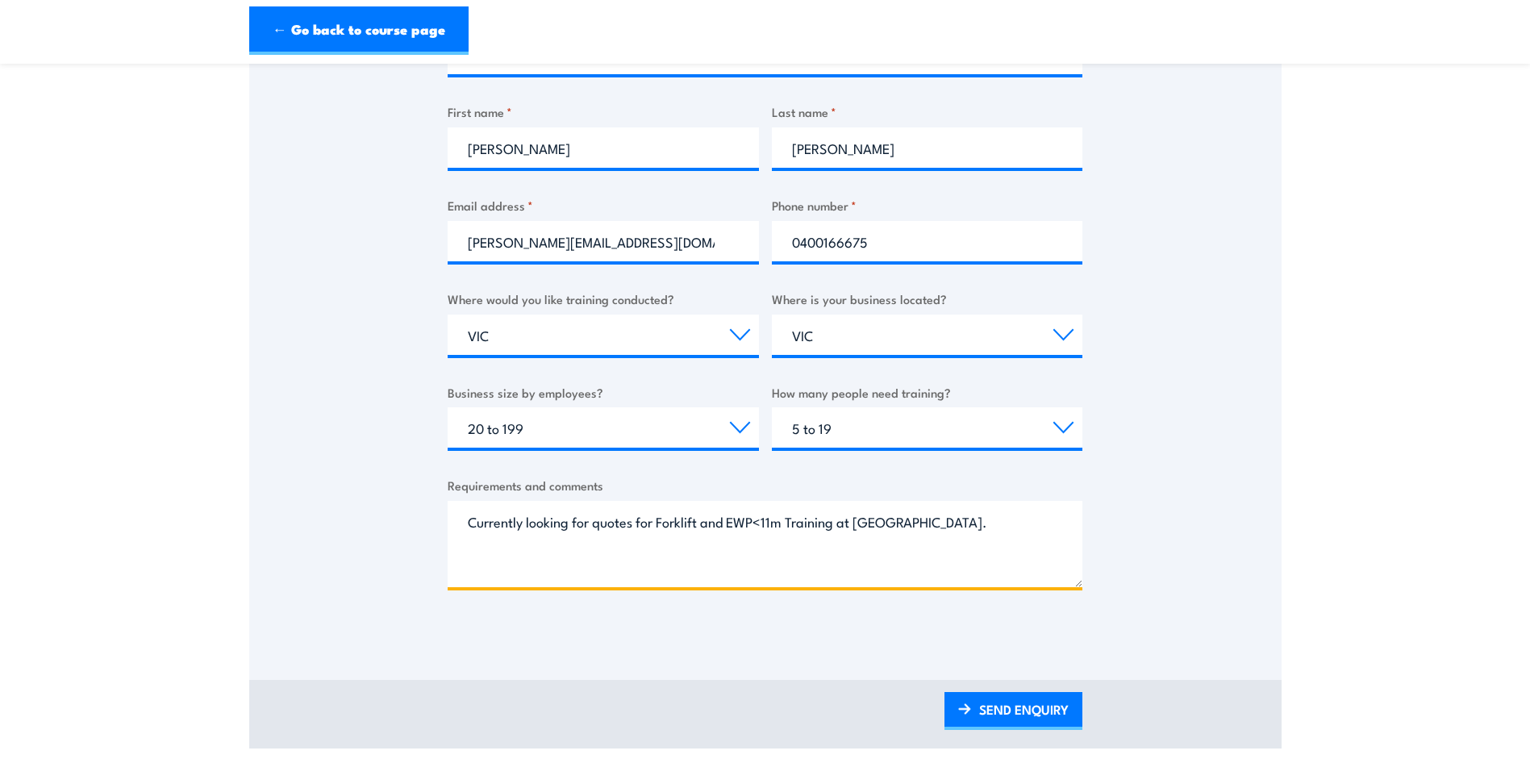
click at [981, 531] on textarea "Currently looking for quotes for Forklift and EWP<11m Training at Nhill Victori…" at bounding box center [765, 544] width 635 height 86
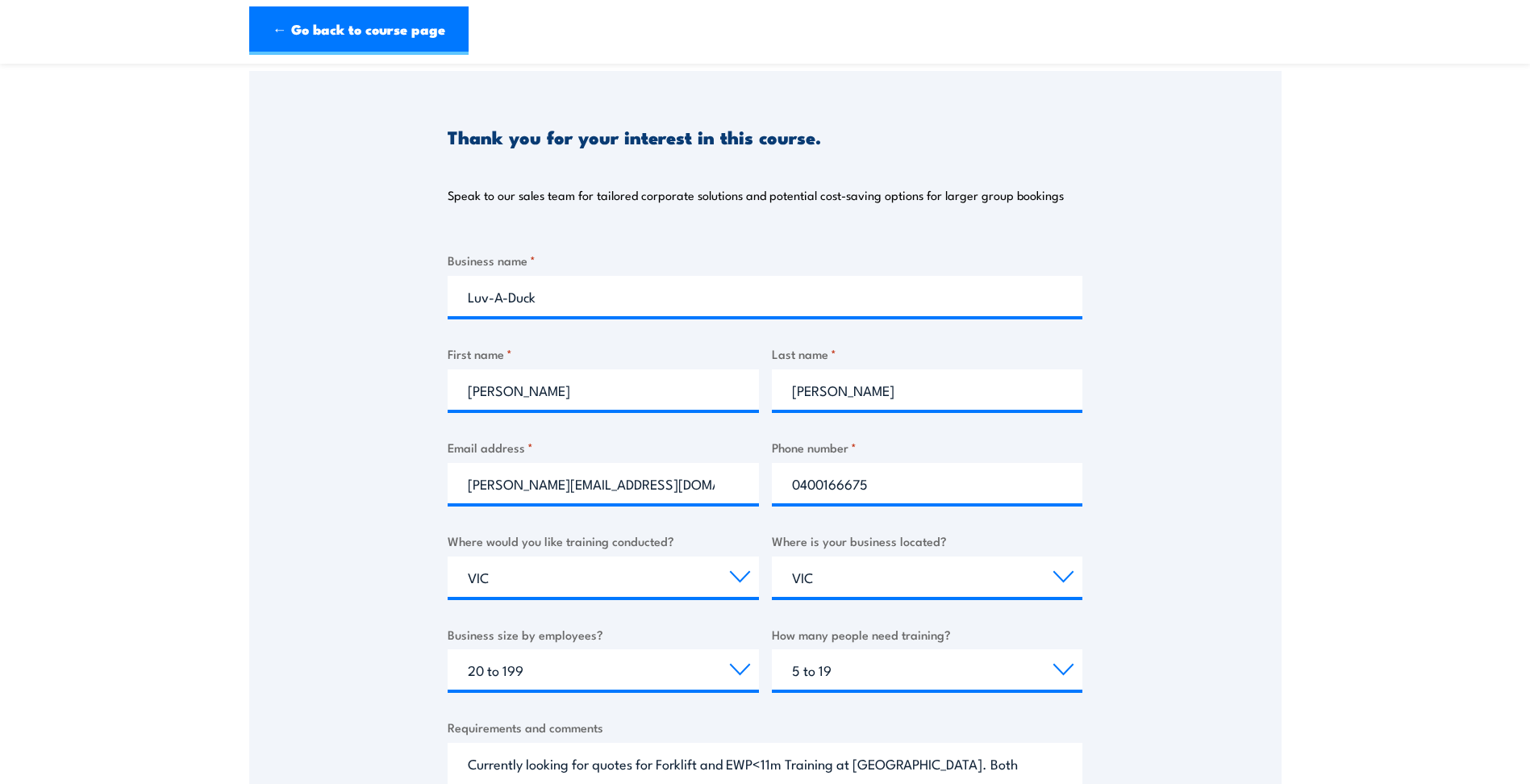
scroll to position [726, 0]
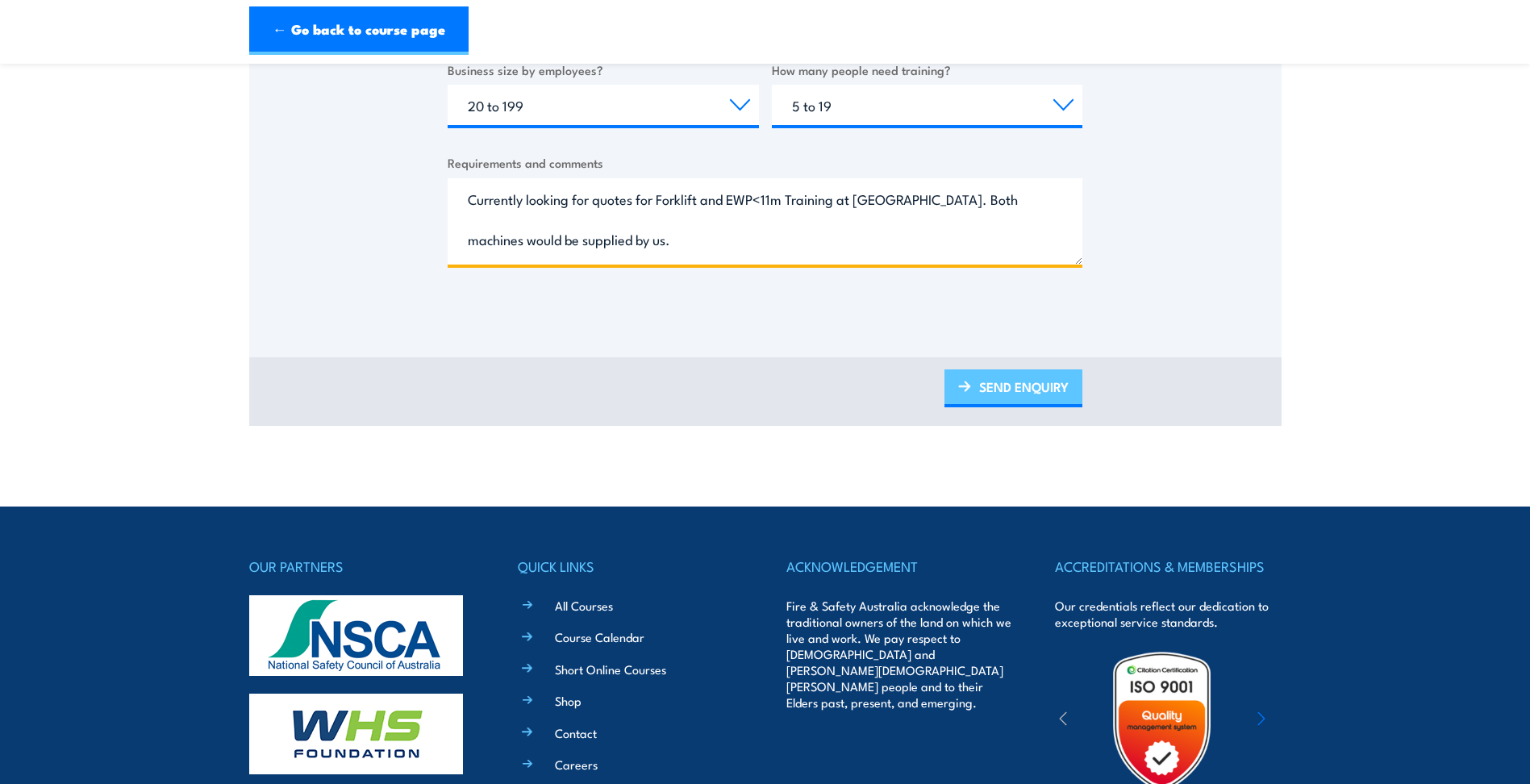
type textarea "Currently looking for quotes for Forklift and EWP<11m Training at Nhill Victori…"
click at [1000, 389] on link "SEND ENQUIRY" at bounding box center [1013, 388] width 138 height 38
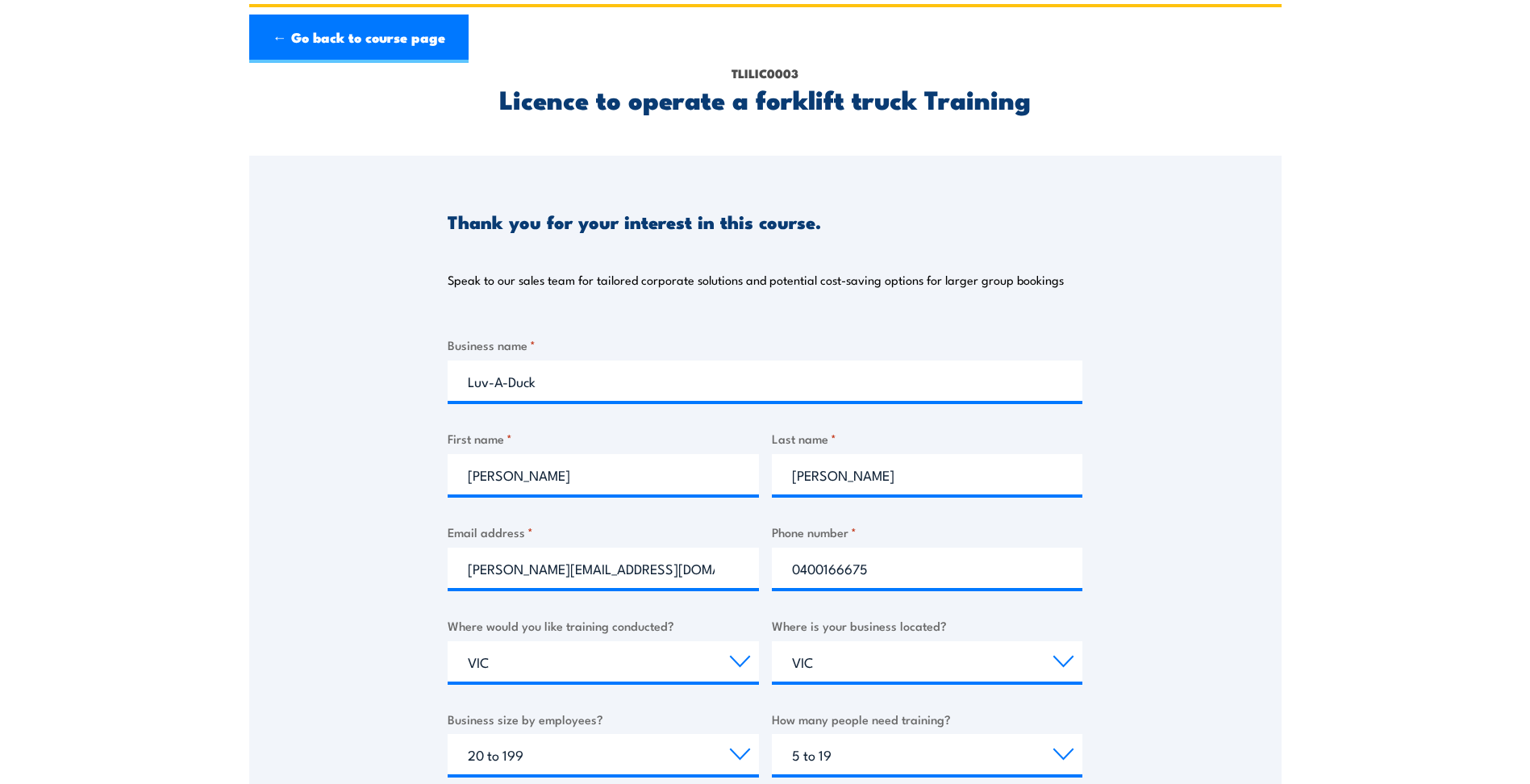
scroll to position [0, 0]
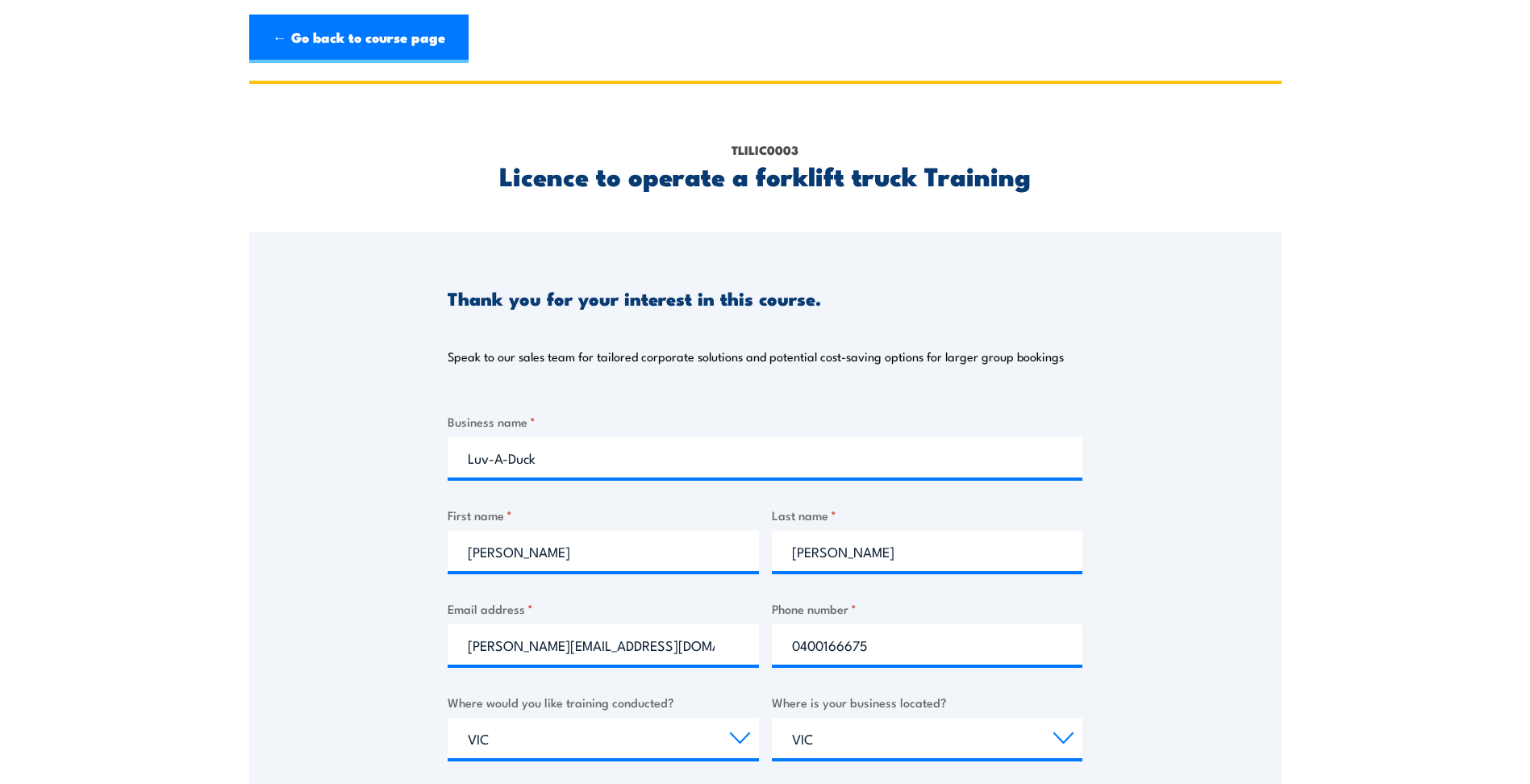
click at [1236, 320] on div "Thank you for your interest in this course. Speak to our sales team for tailore…" at bounding box center [765, 634] width 1032 height 805
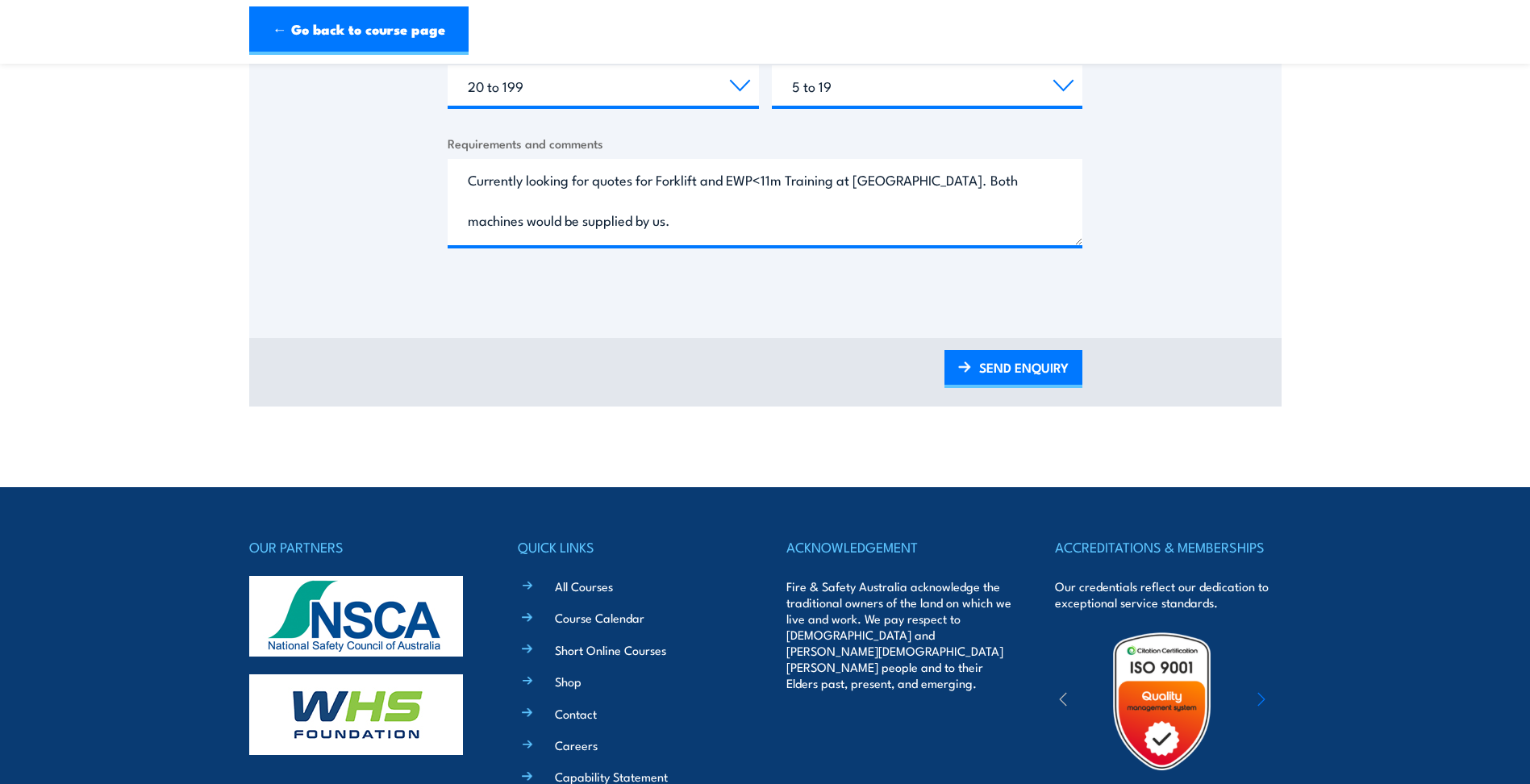
scroll to position [887, 0]
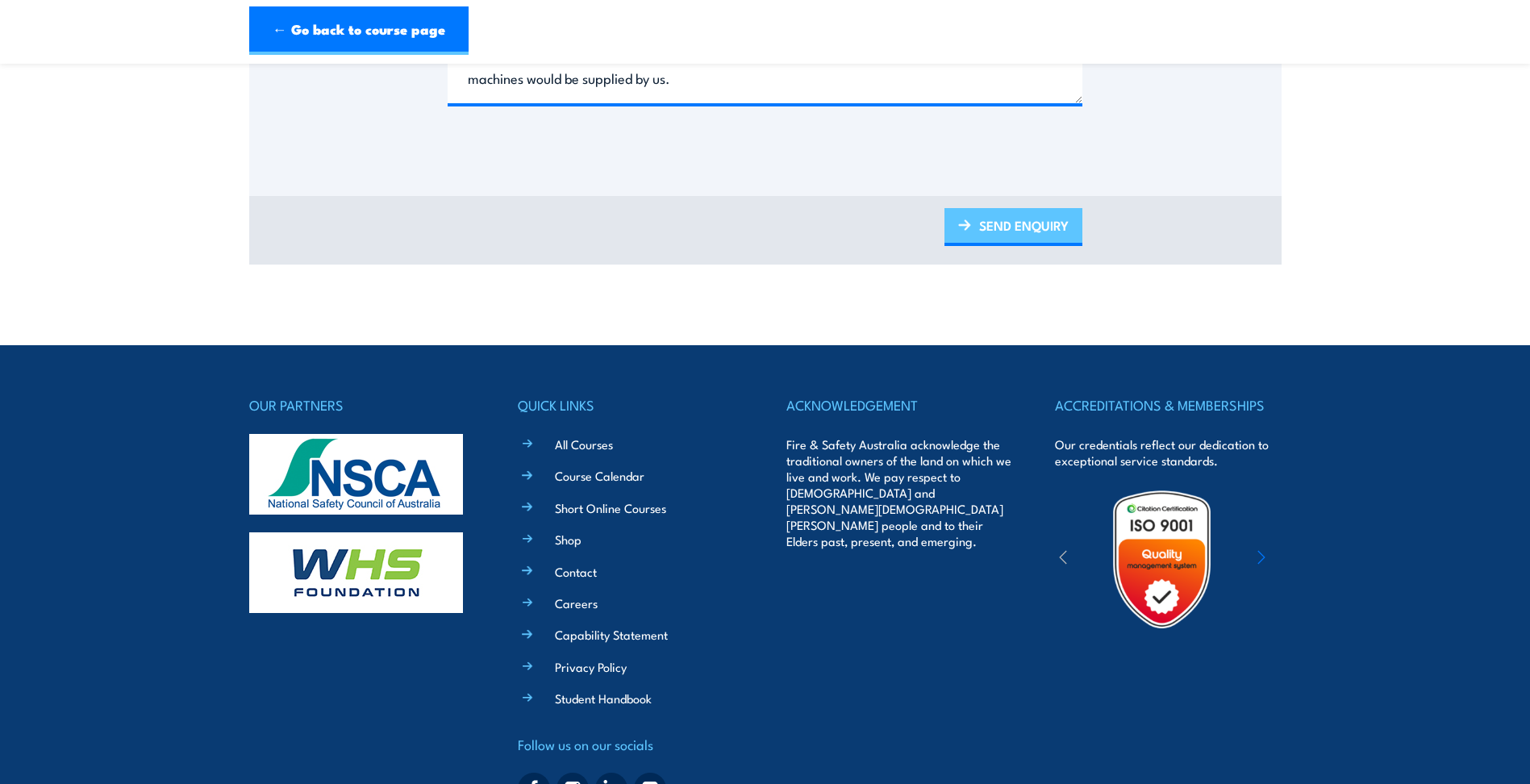
click at [1009, 222] on link "SEND ENQUIRY" at bounding box center [1013, 227] width 138 height 38
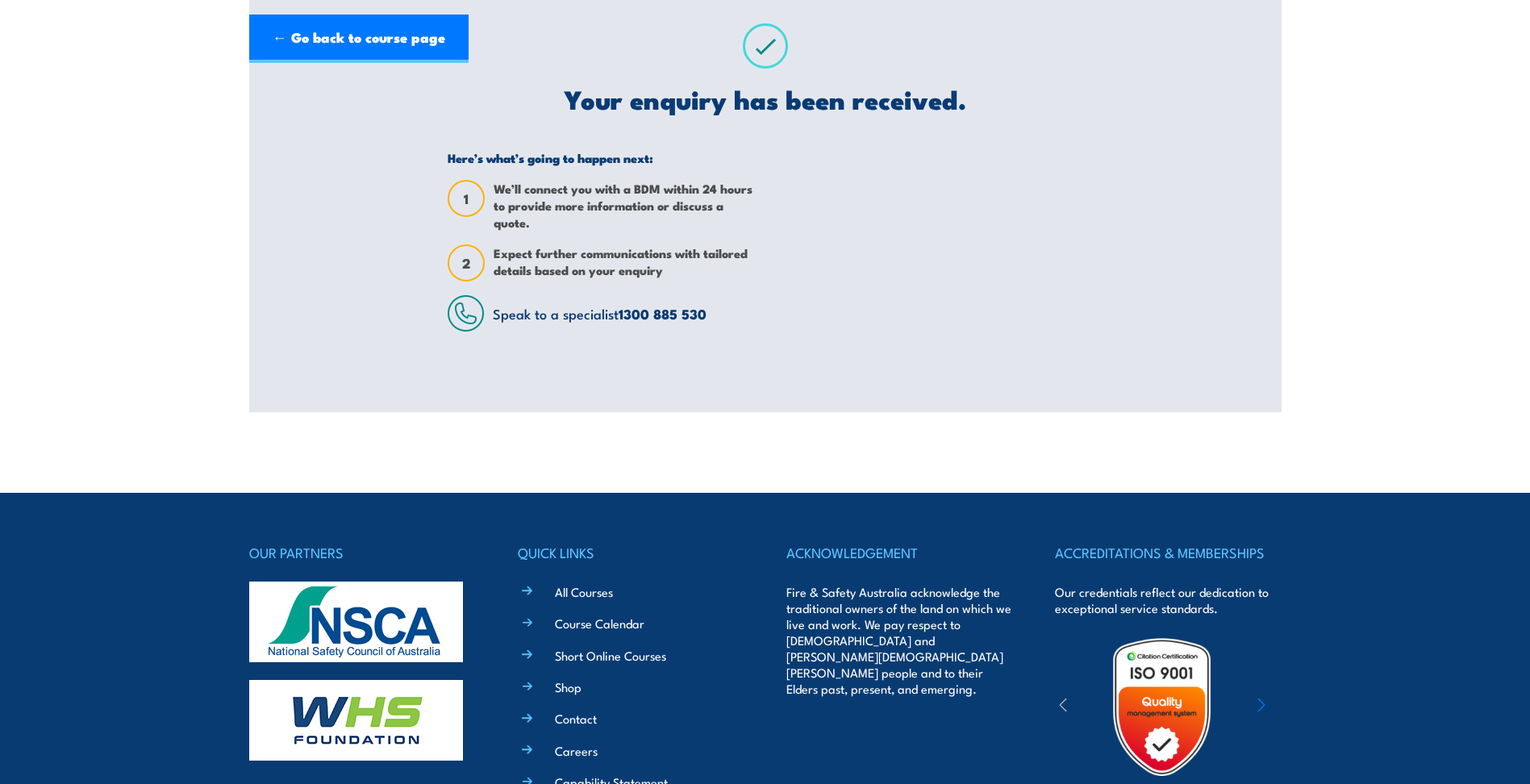
scroll to position [0, 0]
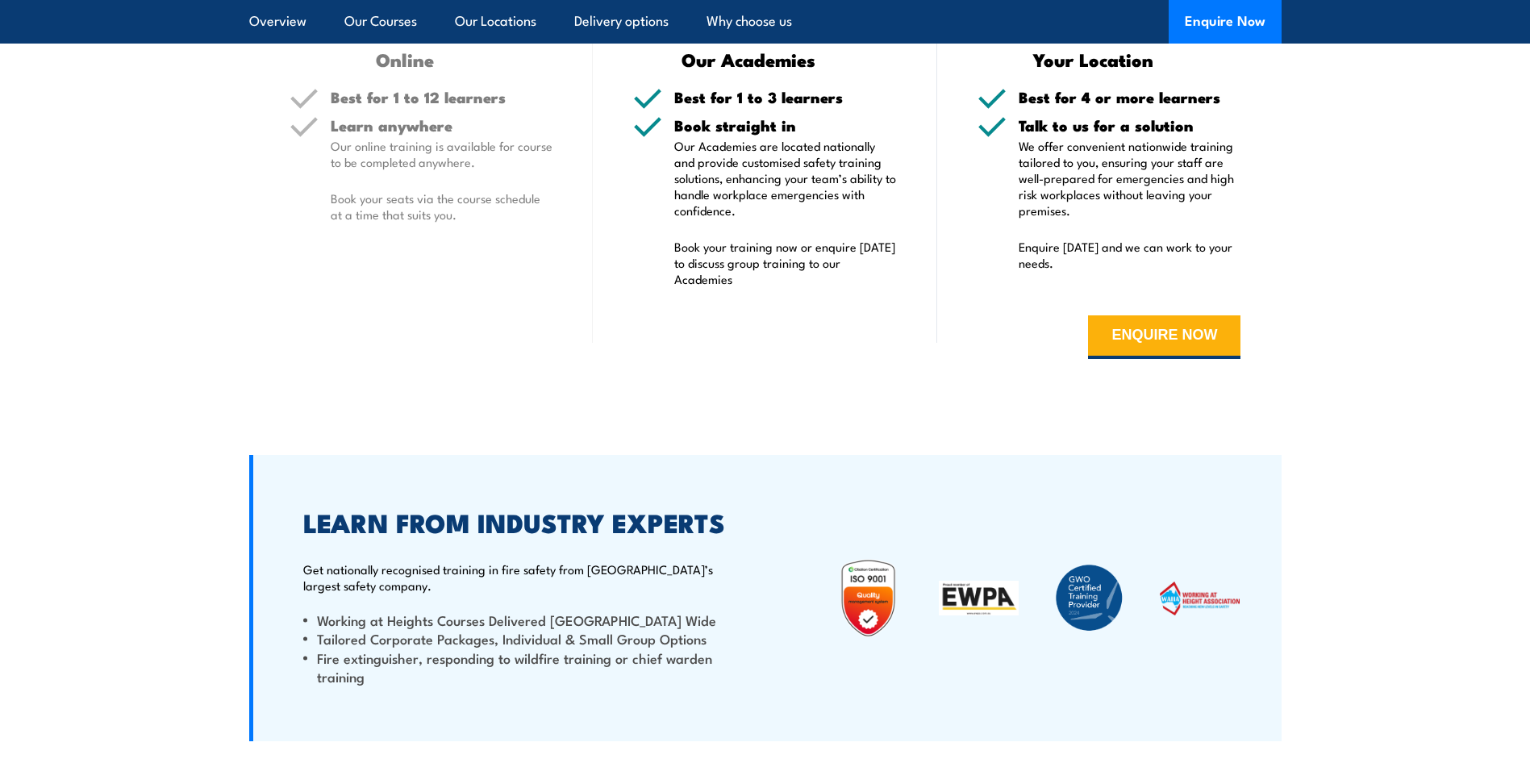
scroll to position [3226, 0]
